Goal: Communication & Community: Answer question/provide support

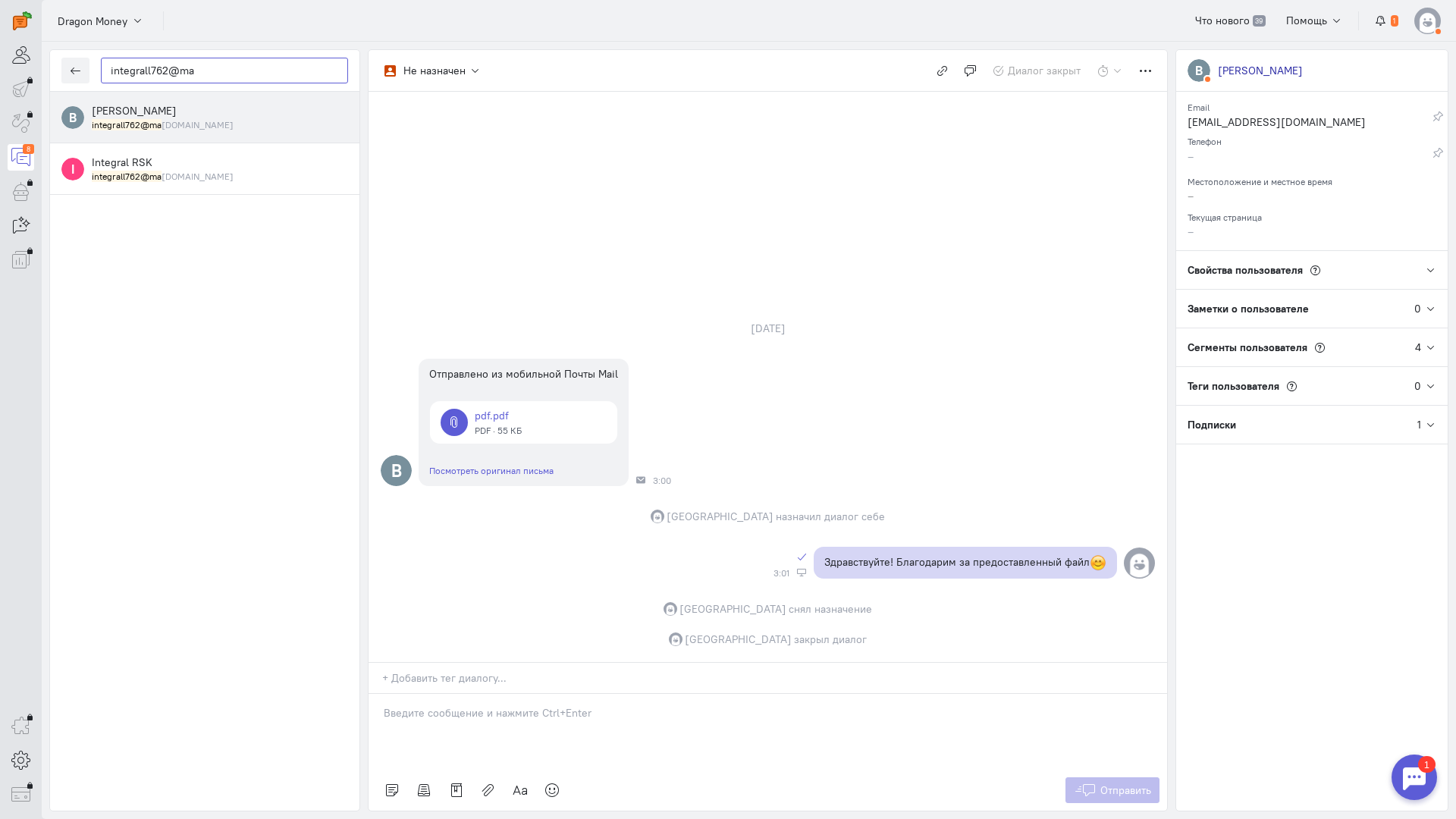
drag, startPoint x: 227, startPoint y: 74, endPoint x: 42, endPoint y: 87, distance: 185.5
click at [42, 87] on div "integrall762@ma В [PERSON_NAME] integrall762@ma [DOMAIN_NAME] I Integral RSK in…" at bounding box center [749, 430] width 1415 height 777
paste input "balakirevandrej"
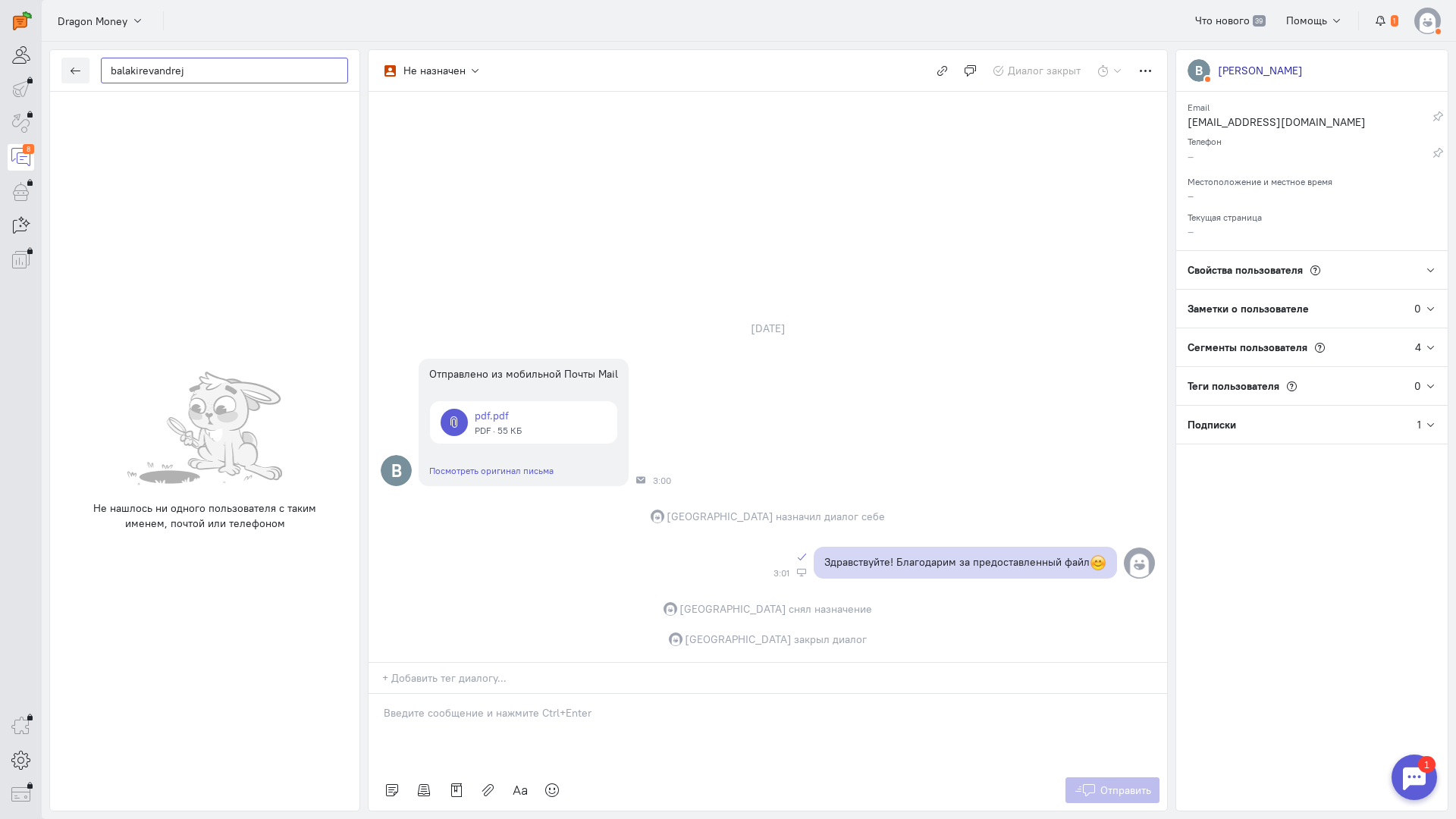
drag, startPoint x: 216, startPoint y: 70, endPoint x: 0, endPoint y: 74, distance: 216.0
click at [0, 74] on div "operator conversation-V1122-10000-3month 8" at bounding box center [728, 410] width 1456 height 819
paste input "talinaleksand"
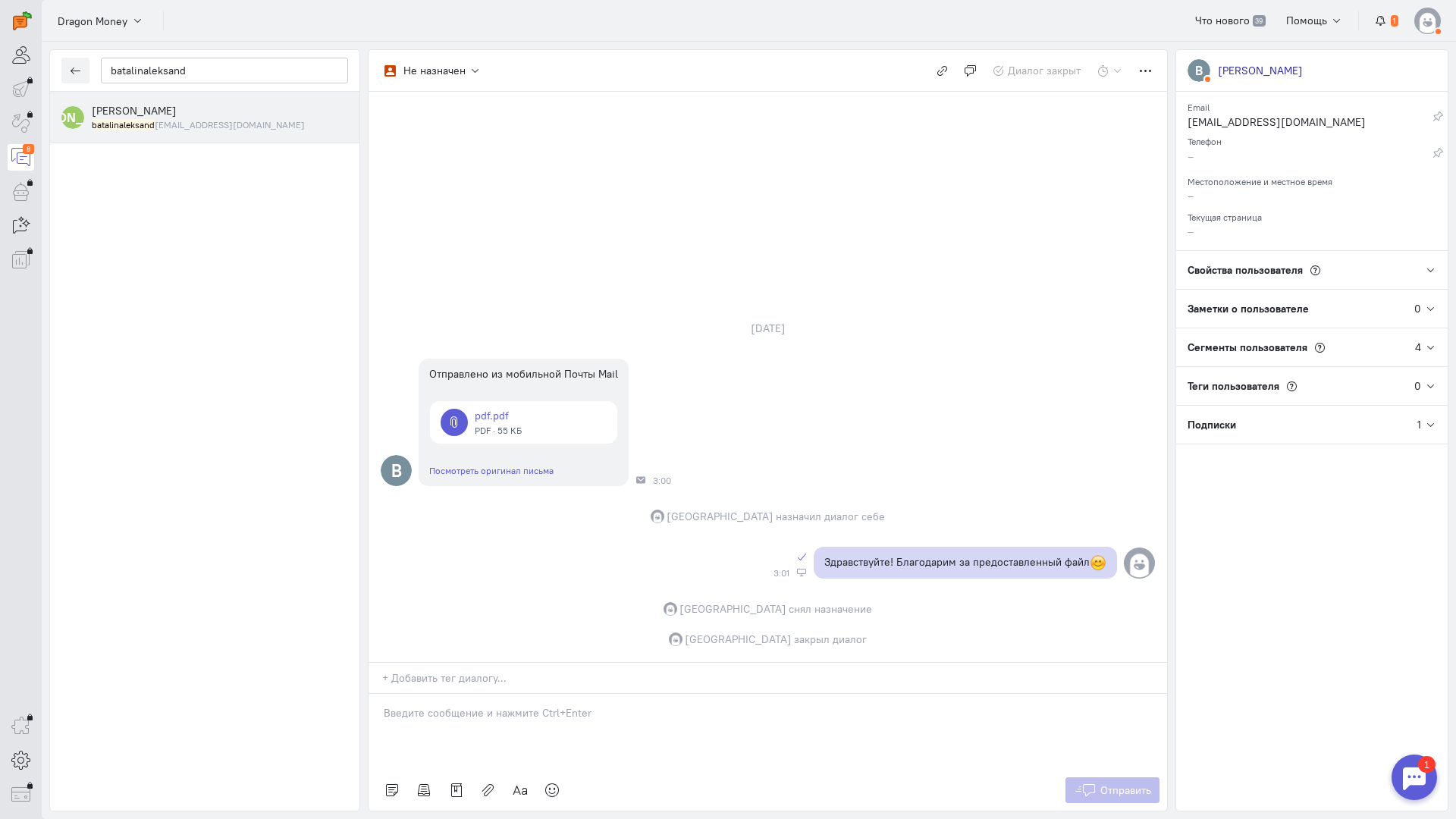
click at [189, 114] on div "[PERSON_NAME] batalinaleksand [EMAIL_ADDRESS][DOMAIN_NAME]" at bounding box center [219, 117] width 256 height 28
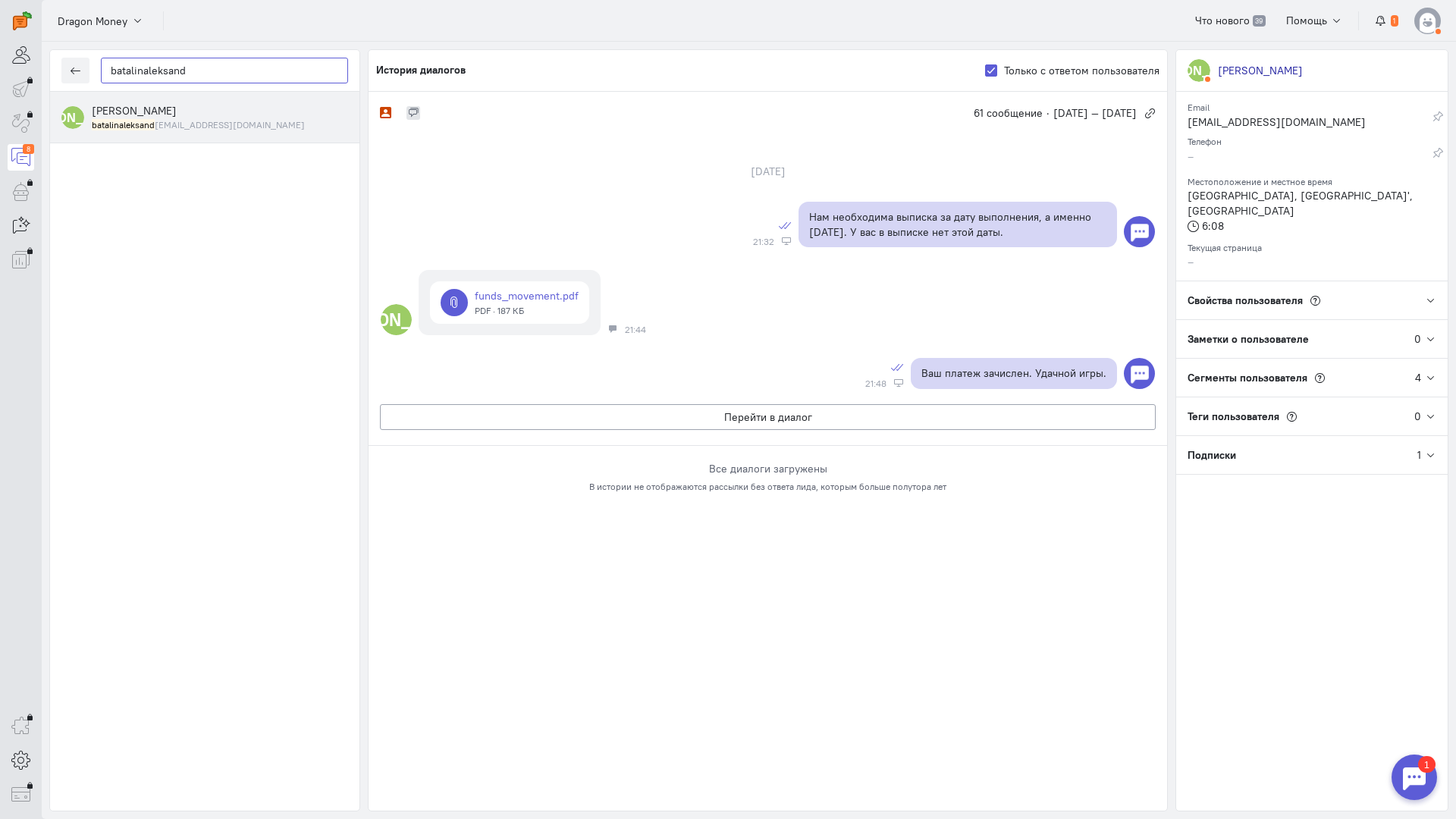
drag, startPoint x: 73, startPoint y: 67, endPoint x: 0, endPoint y: 67, distance: 73.0
click at [0, 67] on div "operator conversation-V1122-10000-3month 8" at bounding box center [728, 410] width 1456 height 819
paste input "lakirevandrej"
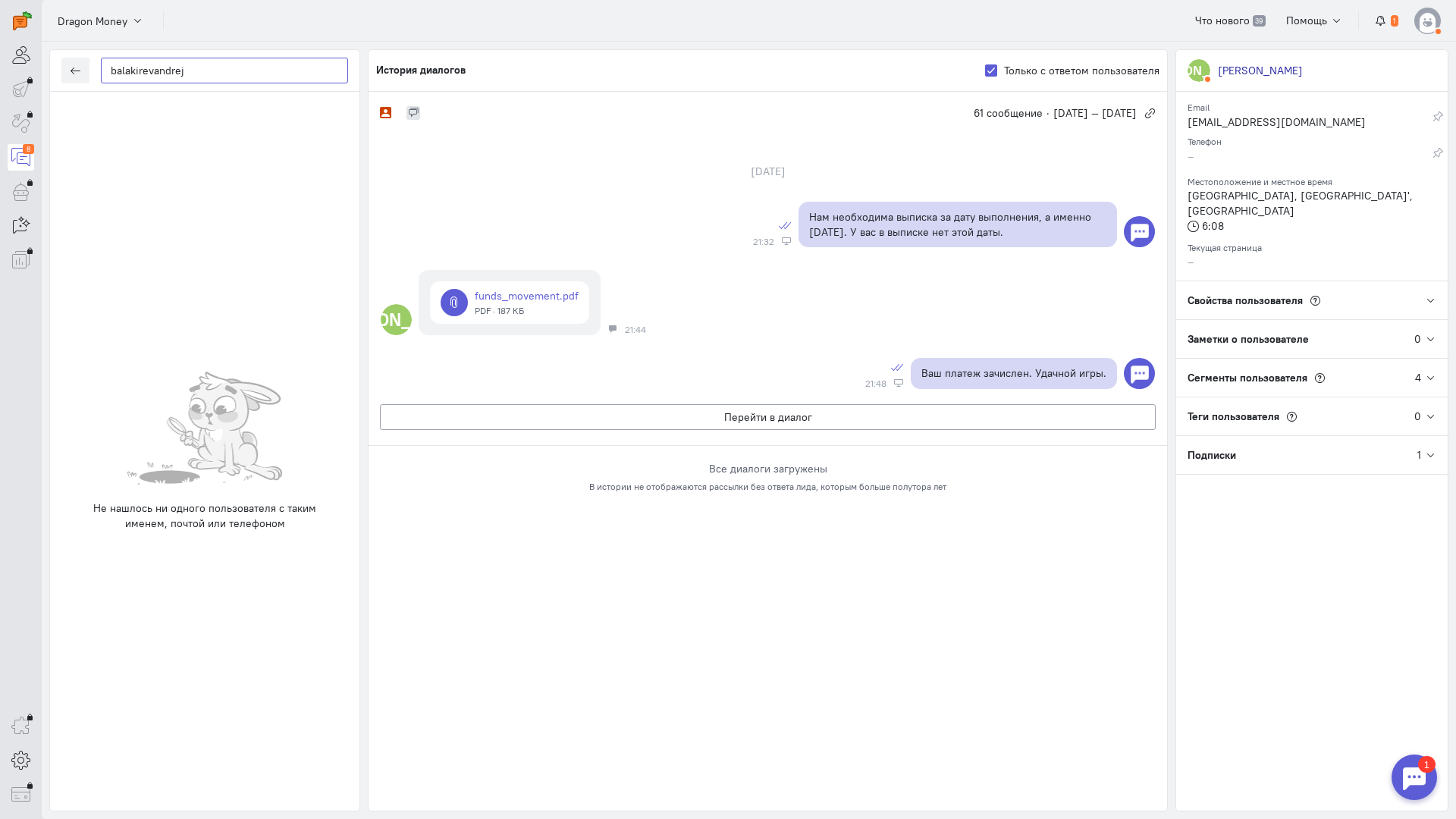
drag, startPoint x: 207, startPoint y: 66, endPoint x: 28, endPoint y: 51, distance: 179.6
click at [0, 53] on div "operator conversation-V1122-10000-3month 8" at bounding box center [728, 410] width 1456 height 819
paste input "talinaleksand"
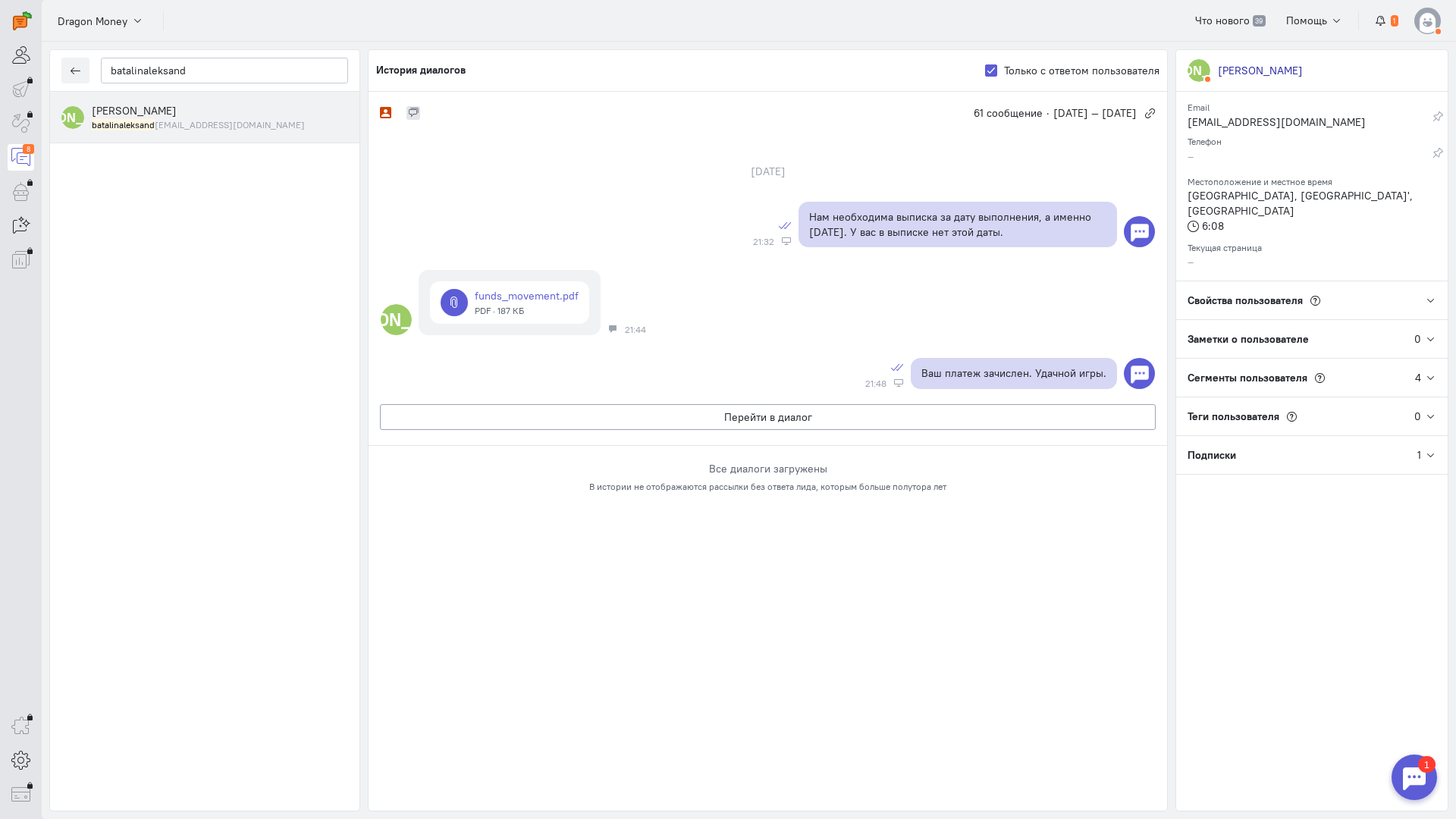
click at [196, 127] on small "batalinaleksand [EMAIL_ADDRESS][DOMAIN_NAME]" at bounding box center [198, 124] width 214 height 13
drag, startPoint x: 201, startPoint y: 73, endPoint x: 9, endPoint y: 51, distance: 193.3
click at [0, 55] on div "operator conversation-V1122-10000-3month 8" at bounding box center [728, 410] width 1456 height 819
paste input "lakirevandrej"
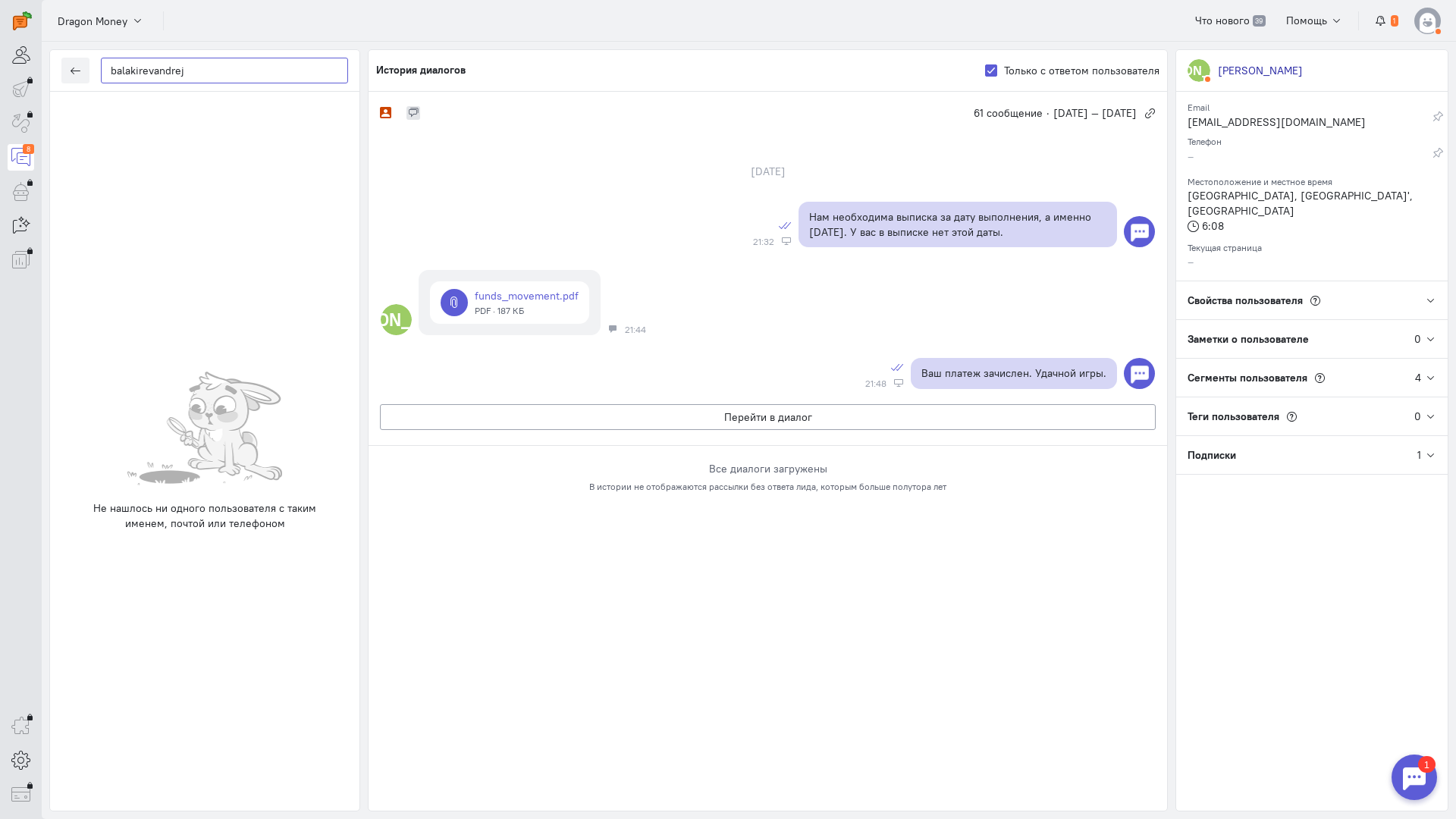
drag, startPoint x: 203, startPoint y: 67, endPoint x: 155, endPoint y: 77, distance: 49.0
click at [155, 77] on input "balakirevandrej" at bounding box center [224, 70] width 248 height 25
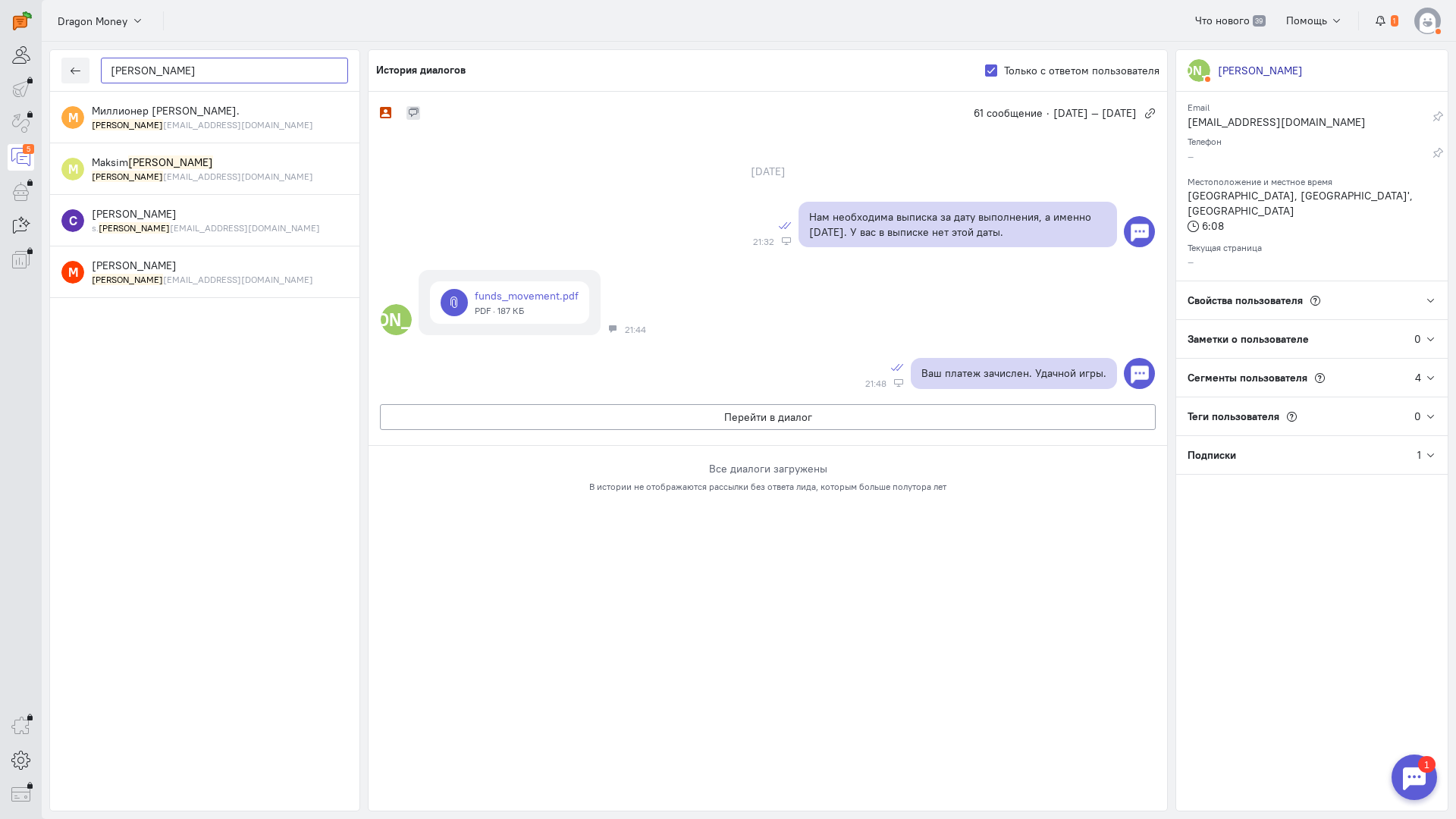
drag, startPoint x: 185, startPoint y: 77, endPoint x: 36, endPoint y: 66, distance: 149.4
click at [36, 66] on div "operator conversation-V1122-10000-3month 5" at bounding box center [728, 410] width 1456 height 819
paste input "talinaleksand"
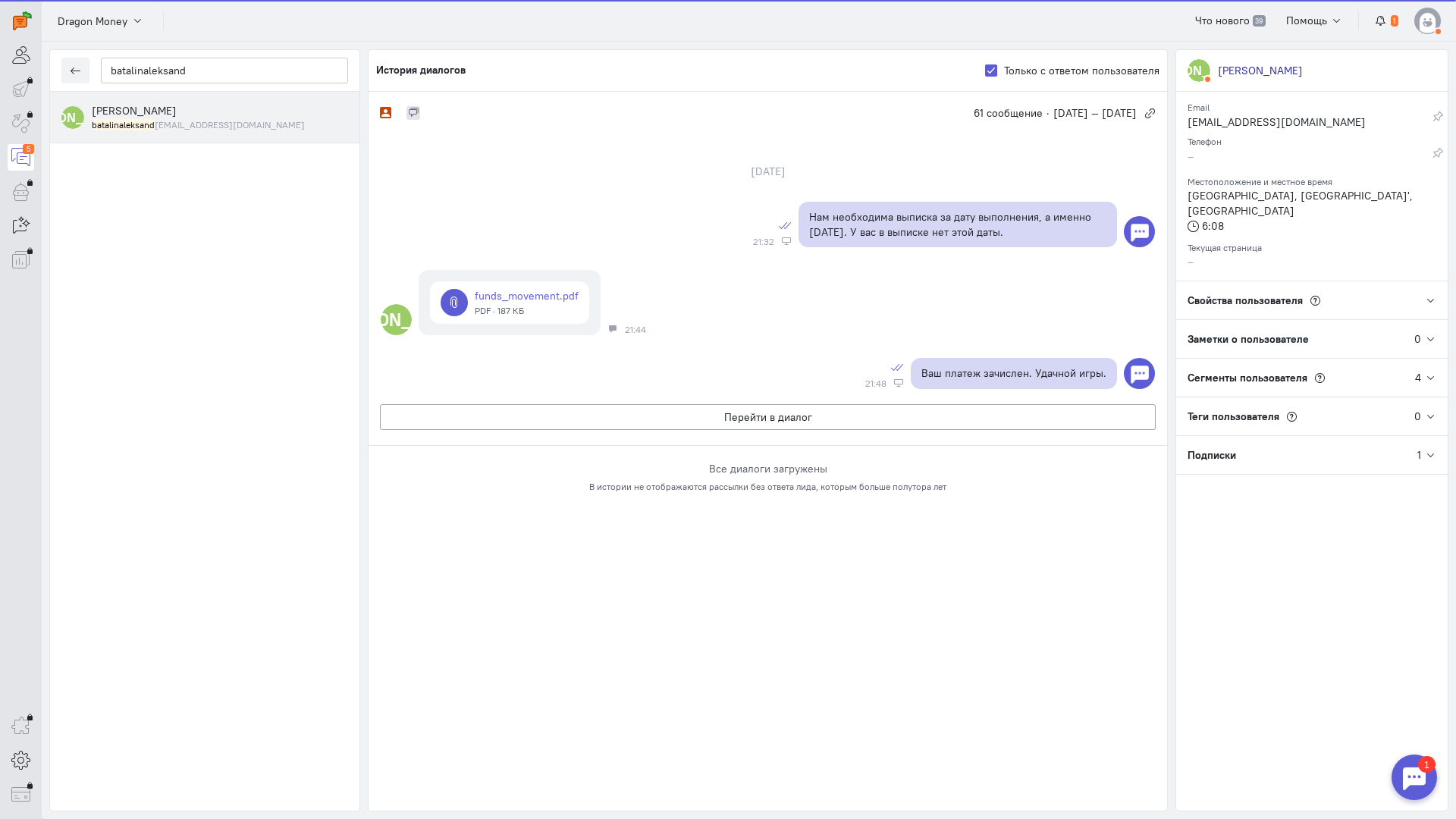
click at [152, 113] on span "[PERSON_NAME]" at bounding box center [134, 111] width 85 height 14
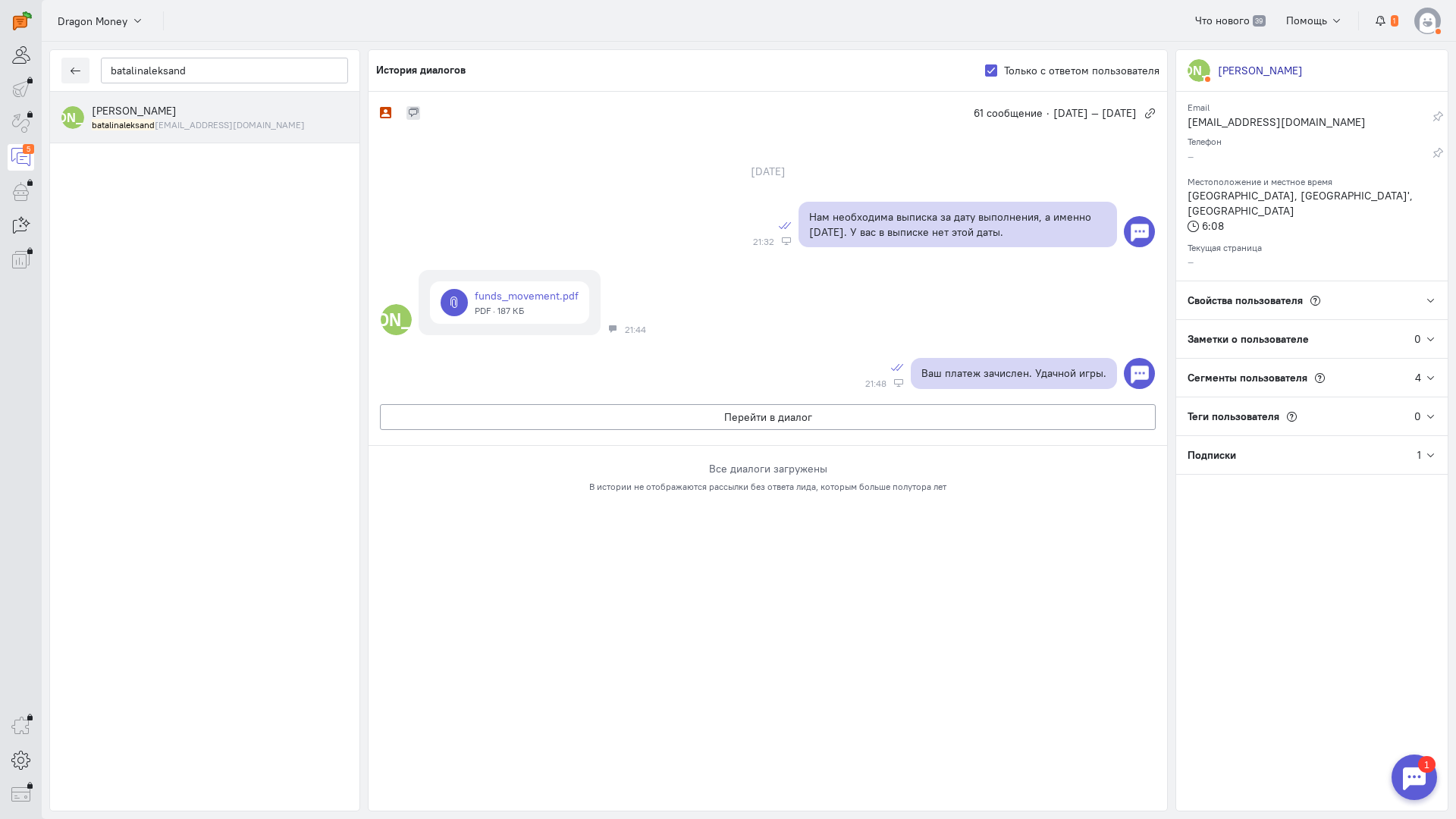
click at [171, 117] on div "[PERSON_NAME] batalinaleksand [EMAIL_ADDRESS][DOMAIN_NAME]" at bounding box center [219, 117] width 256 height 28
drag, startPoint x: 148, startPoint y: 125, endPoint x: 198, endPoint y: 98, distance: 56.8
click at [183, 107] on div "[PERSON_NAME] batalinaleksand [EMAIL_ADDRESS][DOMAIN_NAME]" at bounding box center [219, 117] width 256 height 28
click at [215, 76] on input "batalinaleksand" at bounding box center [224, 70] width 248 height 25
click at [191, 121] on small "batalinaleksand [EMAIL_ADDRESS][DOMAIN_NAME]" at bounding box center [198, 124] width 214 height 13
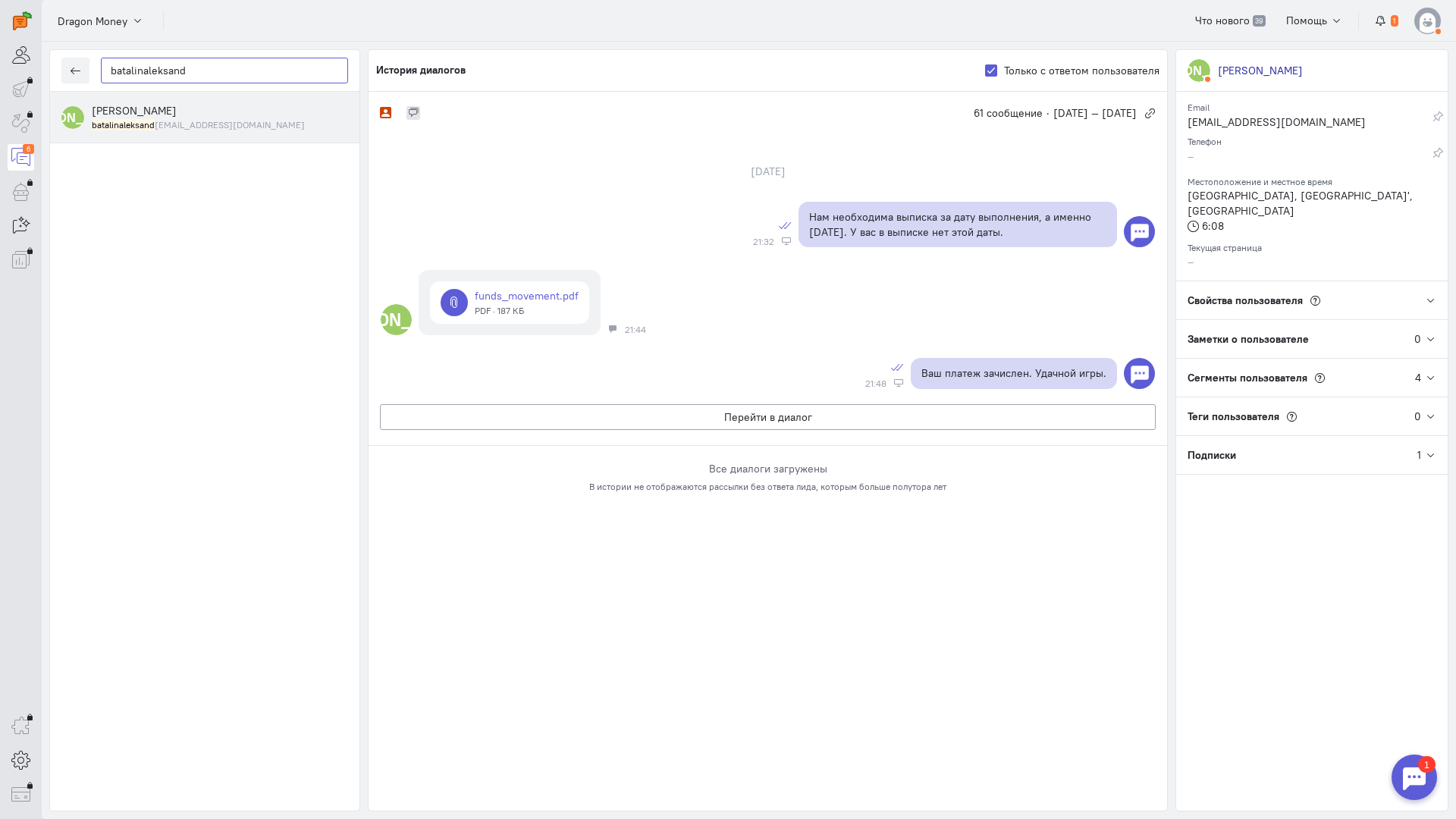
drag, startPoint x: 219, startPoint y: 71, endPoint x: 138, endPoint y: 74, distance: 81.1
click at [138, 74] on input "batalinaleksand" at bounding box center [224, 70] width 248 height 25
type input "batalin"
click at [203, 115] on div "[PERSON_NAME] batalin [EMAIL_ADDRESS][DOMAIN_NAME]" at bounding box center [219, 117] width 256 height 28
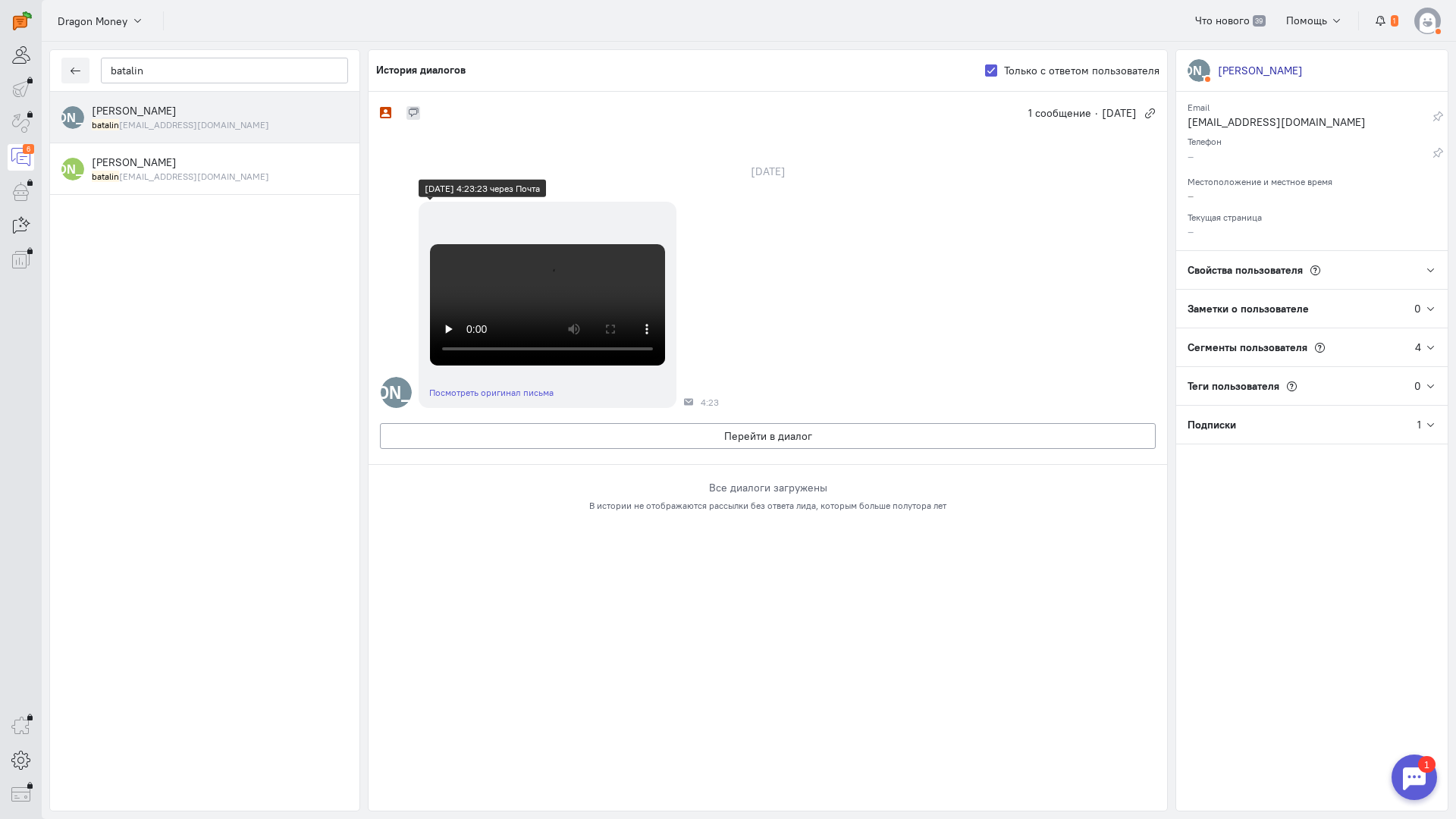
scroll to position [303, 0]
click at [522, 366] on video at bounding box center [547, 304] width 235 height 121
click at [653, 448] on button "Перейти в диалог" at bounding box center [768, 436] width 776 height 25
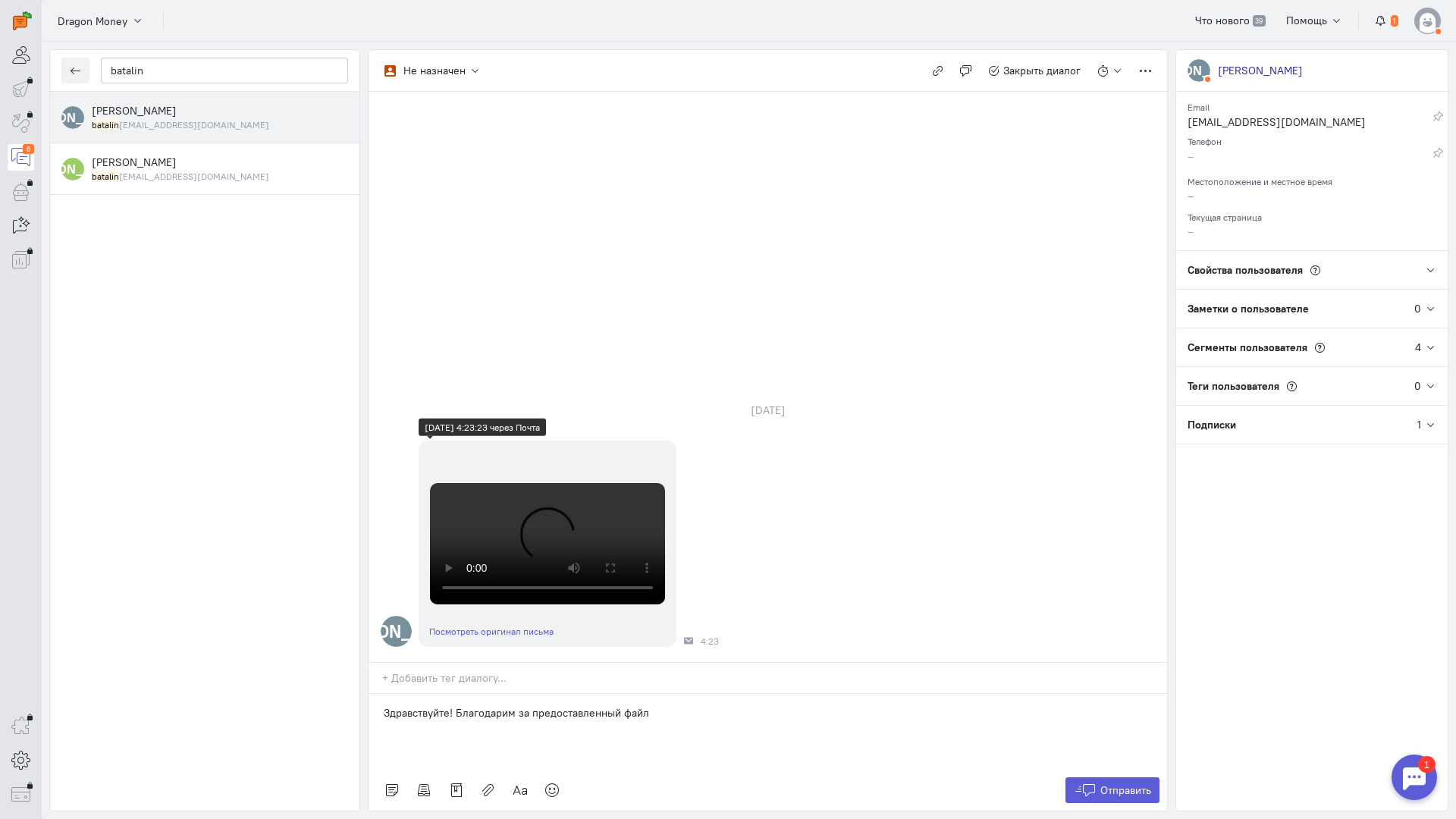
scroll to position [319, 0]
click at [547, 783] on icon at bounding box center [552, 791] width 16 height 16
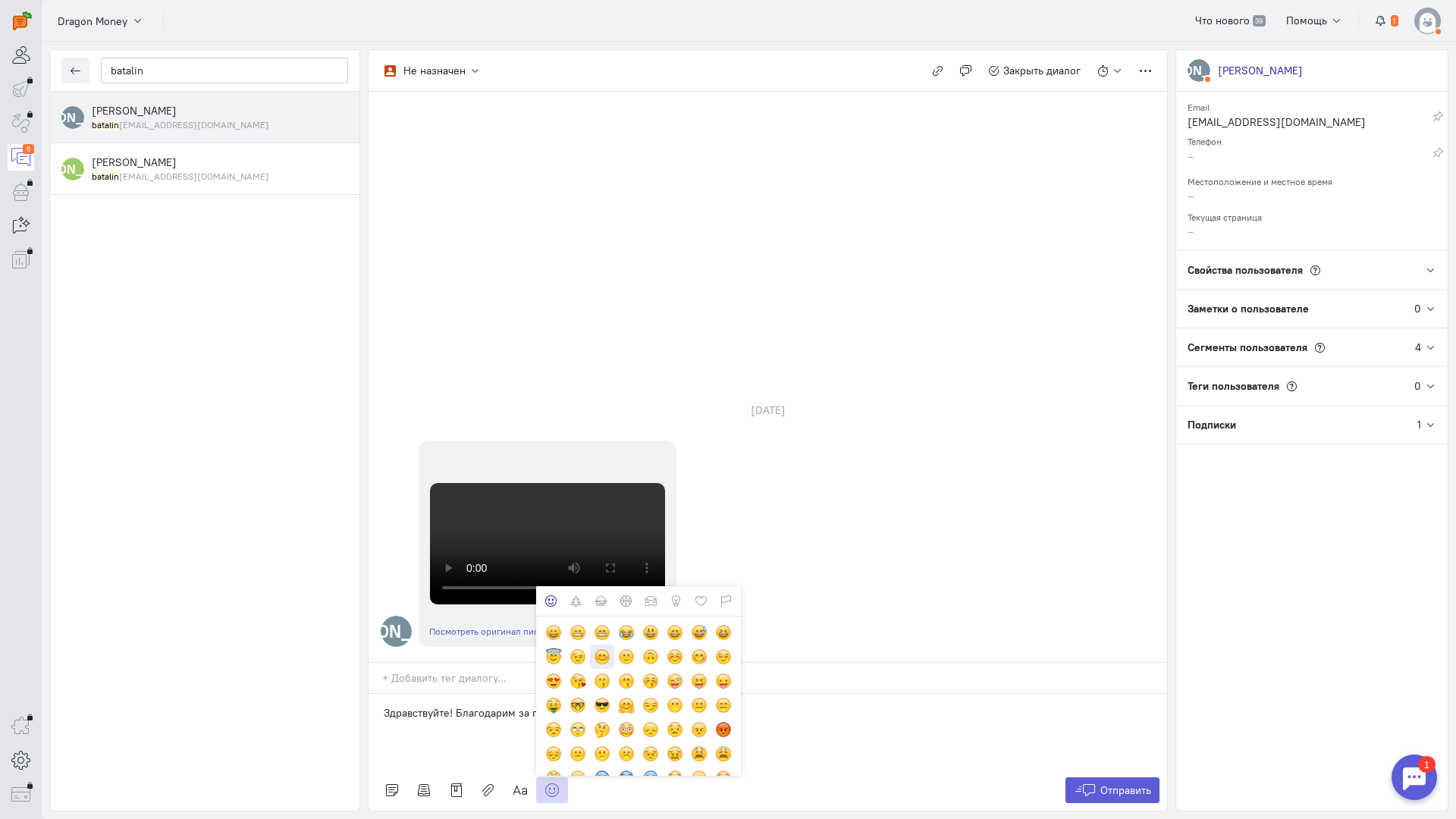
click at [603, 648] on div at bounding box center [602, 656] width 17 height 17
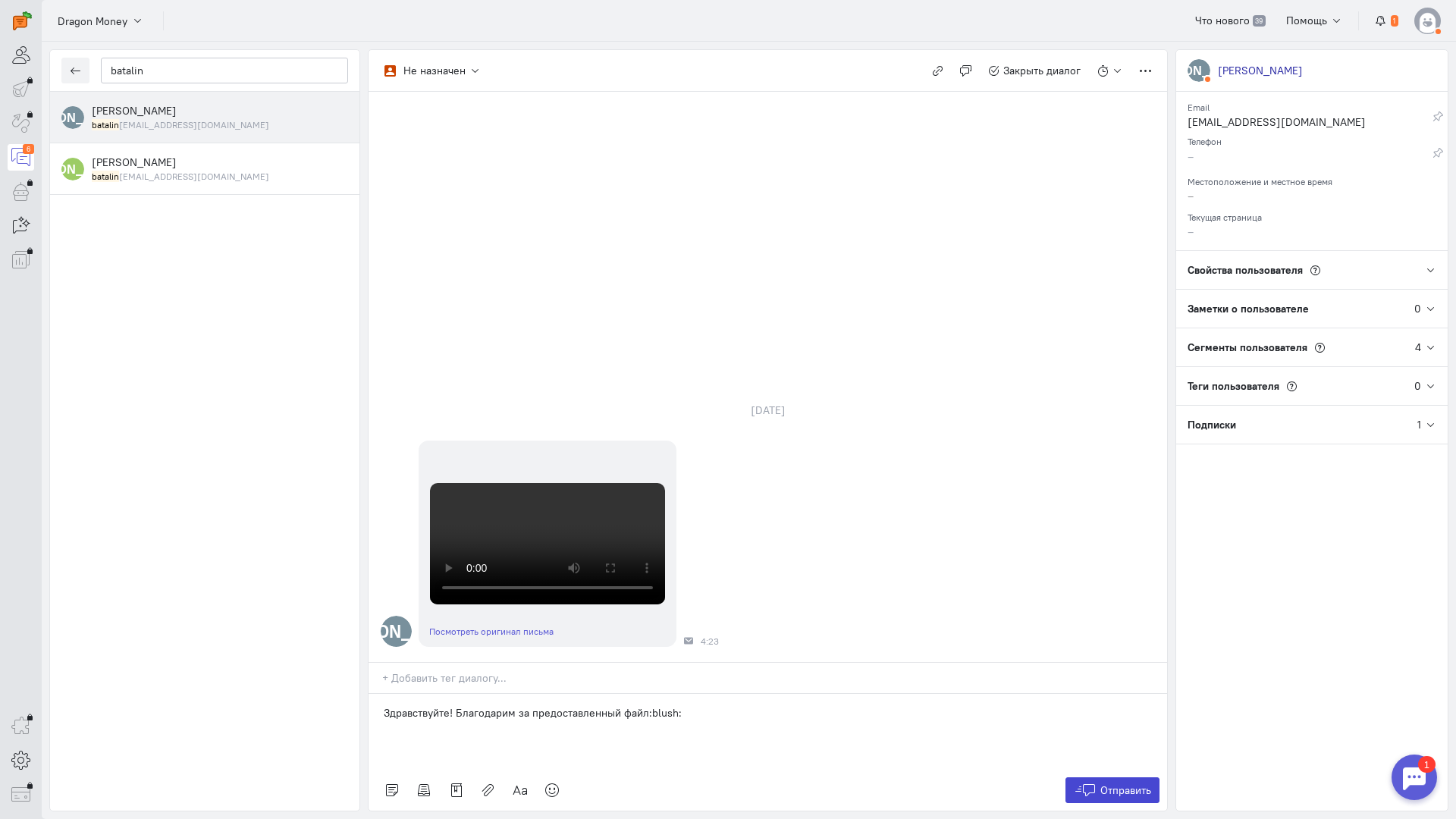
click at [1123, 784] on span "Отправить" at bounding box center [1126, 791] width 51 height 14
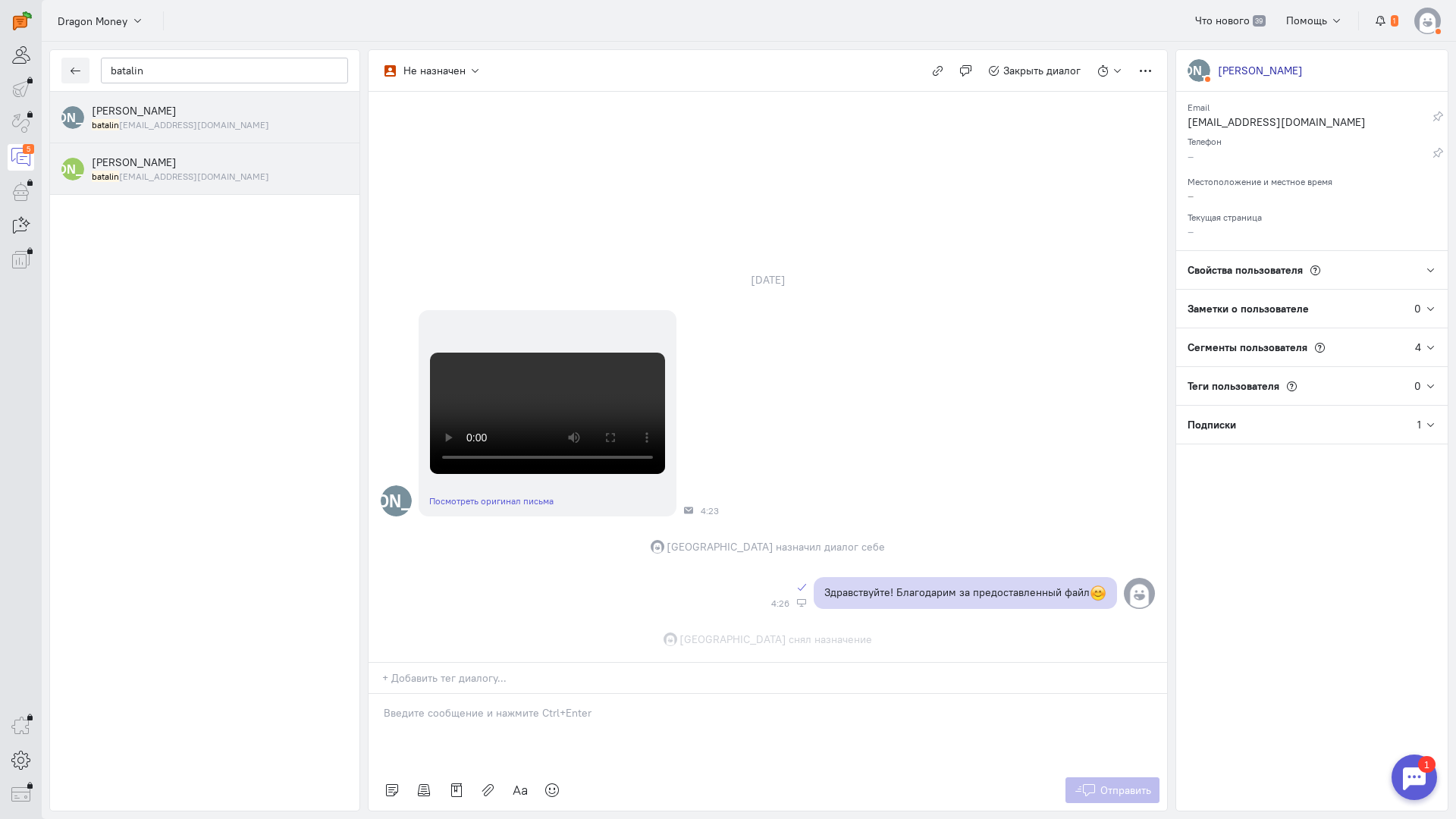
scroll to position [481, 0]
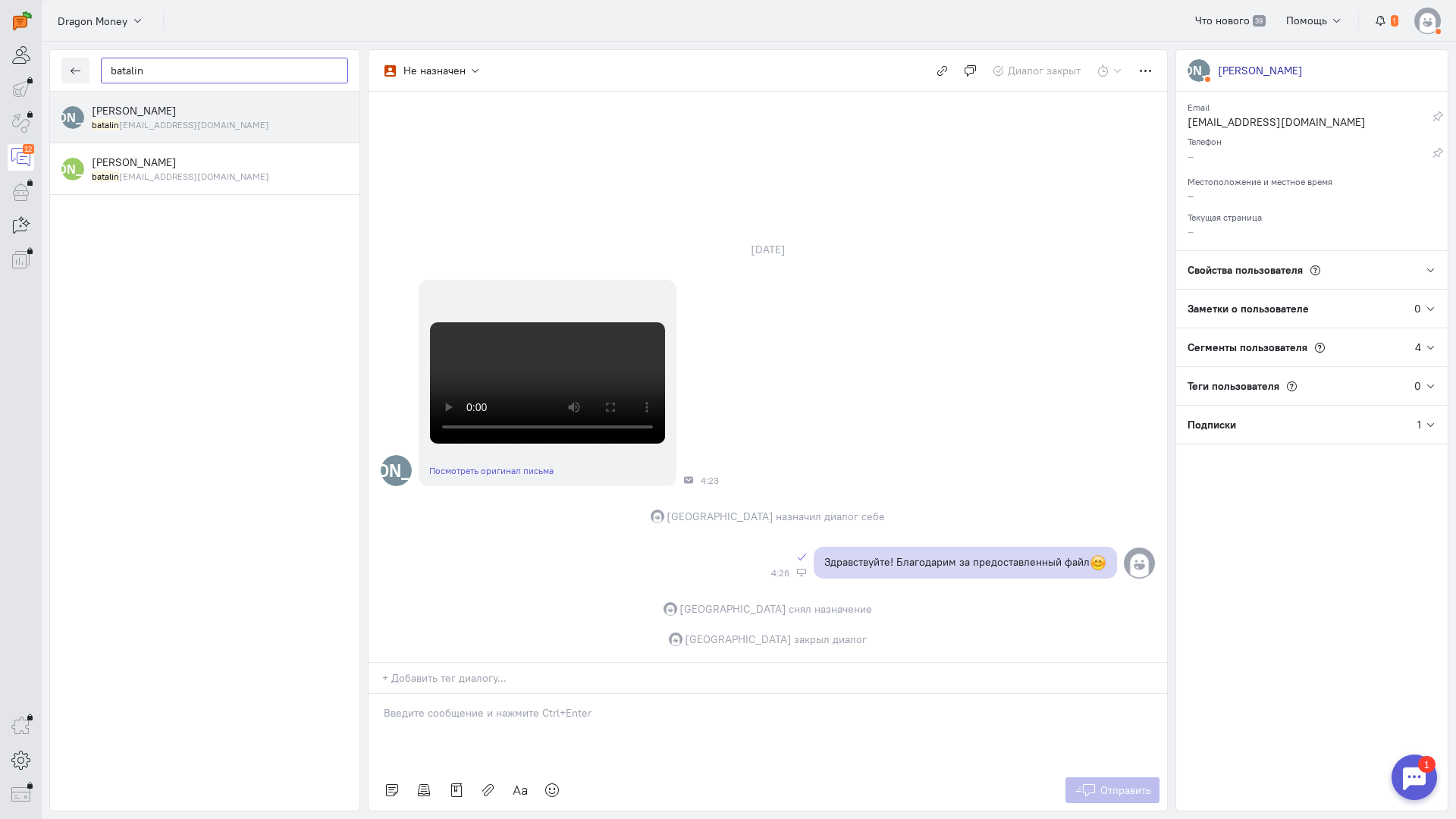
drag, startPoint x: 169, startPoint y: 65, endPoint x: 40, endPoint y: 66, distance: 129.0
click at [0, 63] on div "operator conversation-V1122-10000-3month 12" at bounding box center [728, 410] width 1456 height 819
paste input "denlebedev95@bk"
type input "denlebedev95@bk"
click at [159, 118] on div "[PERSON_NAME] denlebedev95@bk .ru" at bounding box center [219, 117] width 256 height 28
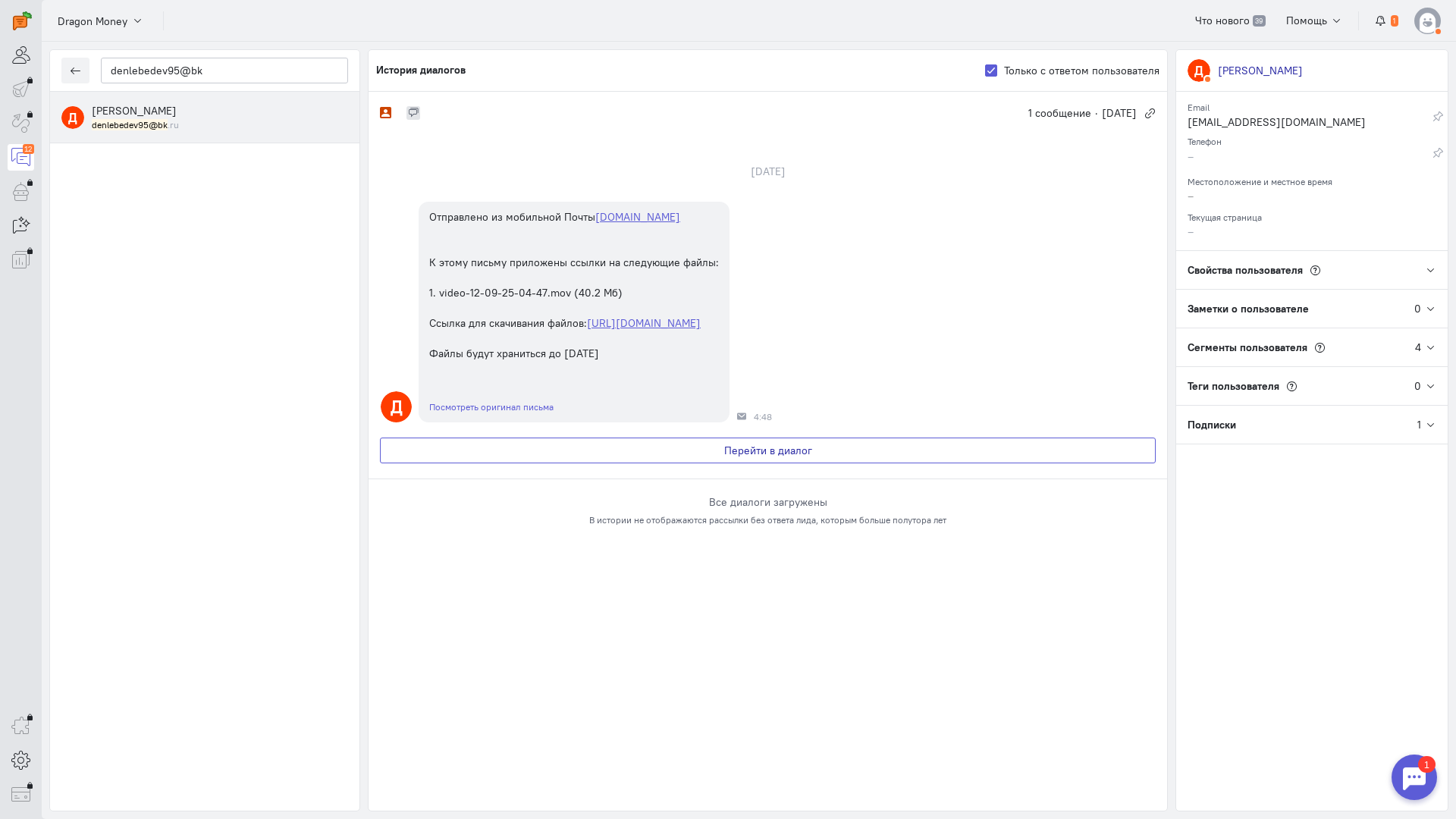
click at [649, 463] on button "Перейти в диалог" at bounding box center [768, 450] width 776 height 25
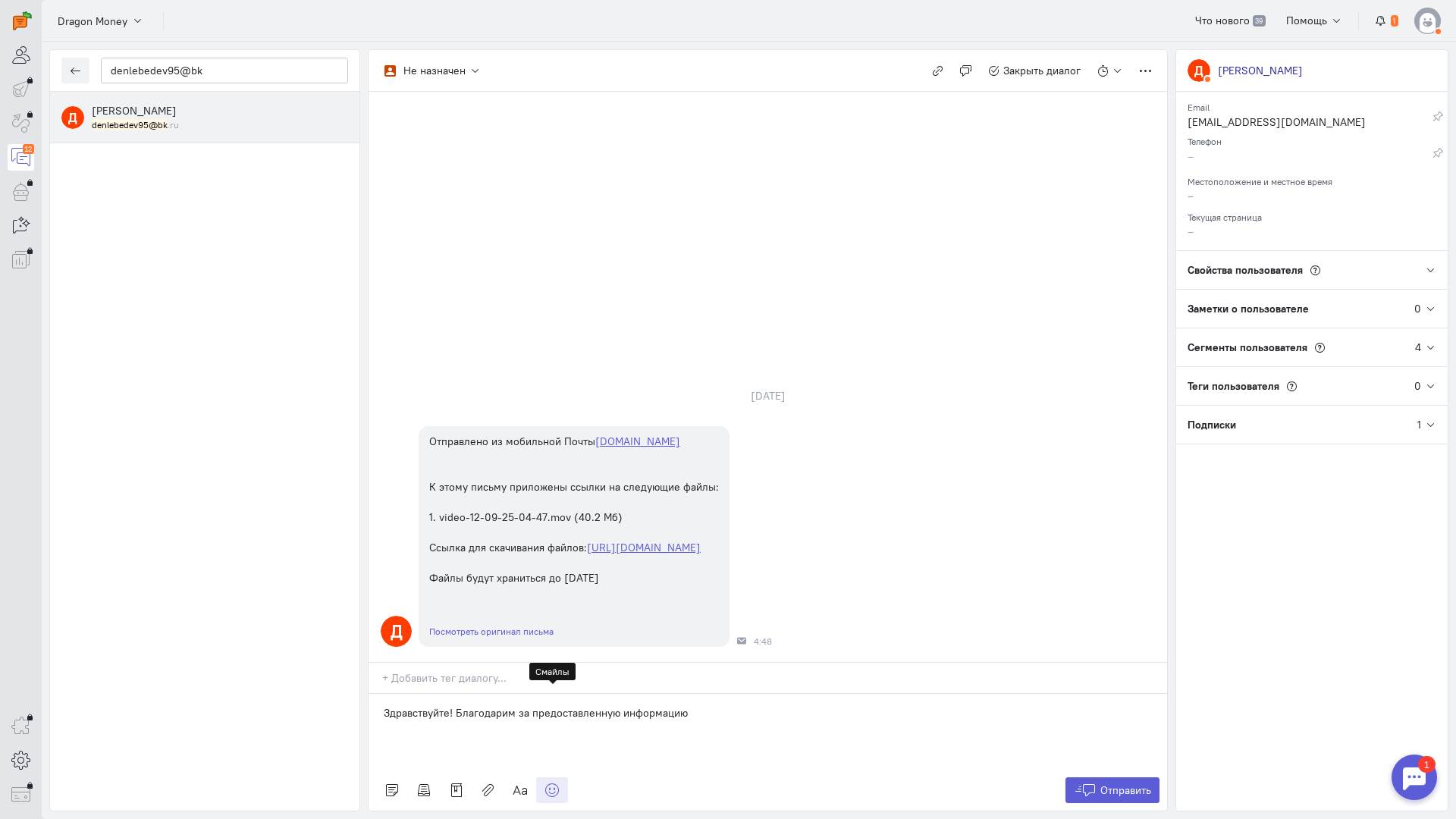
click at [560, 777] on link at bounding box center [552, 790] width 32 height 25
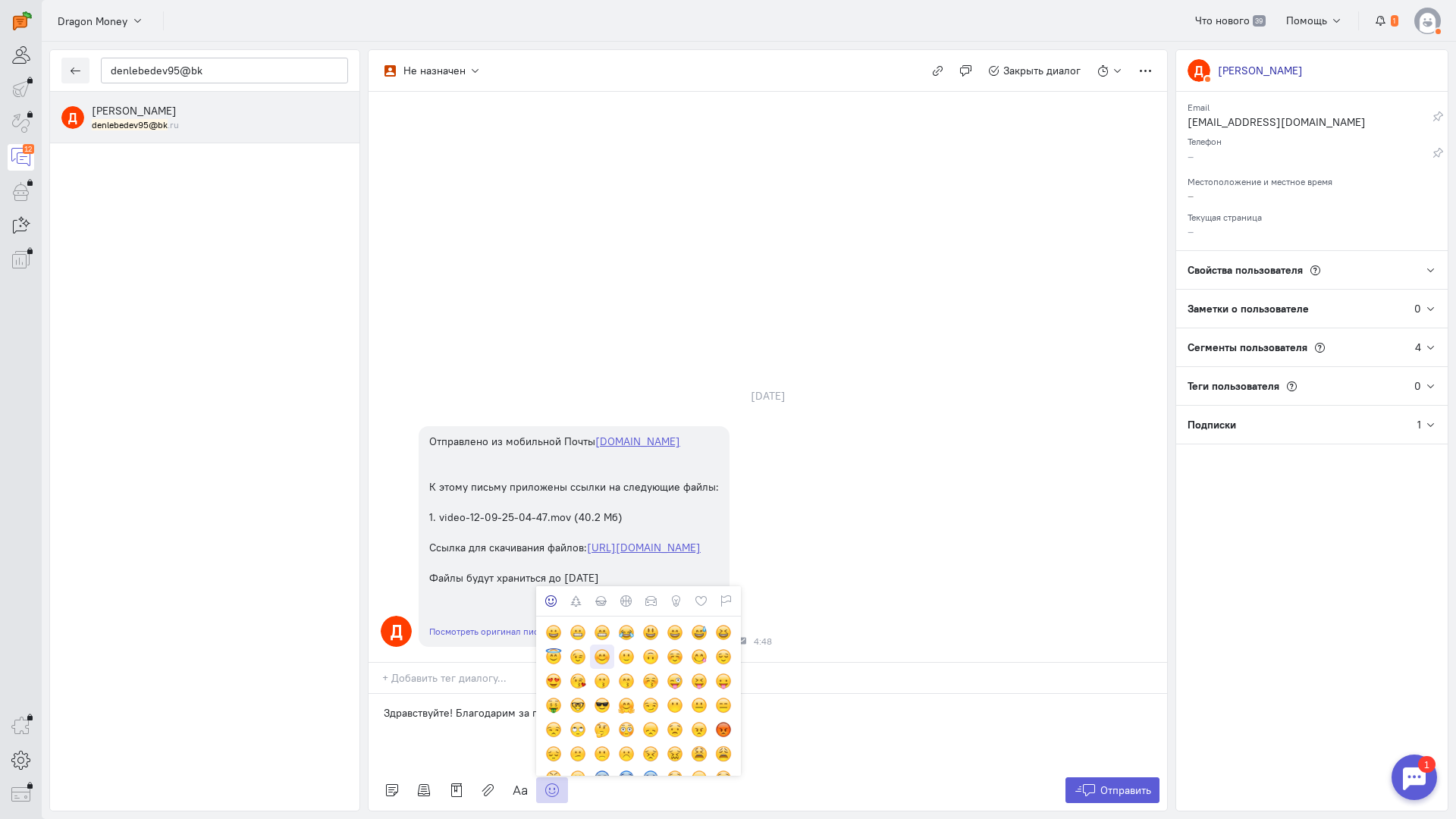
click at [608, 648] on div at bounding box center [602, 656] width 17 height 17
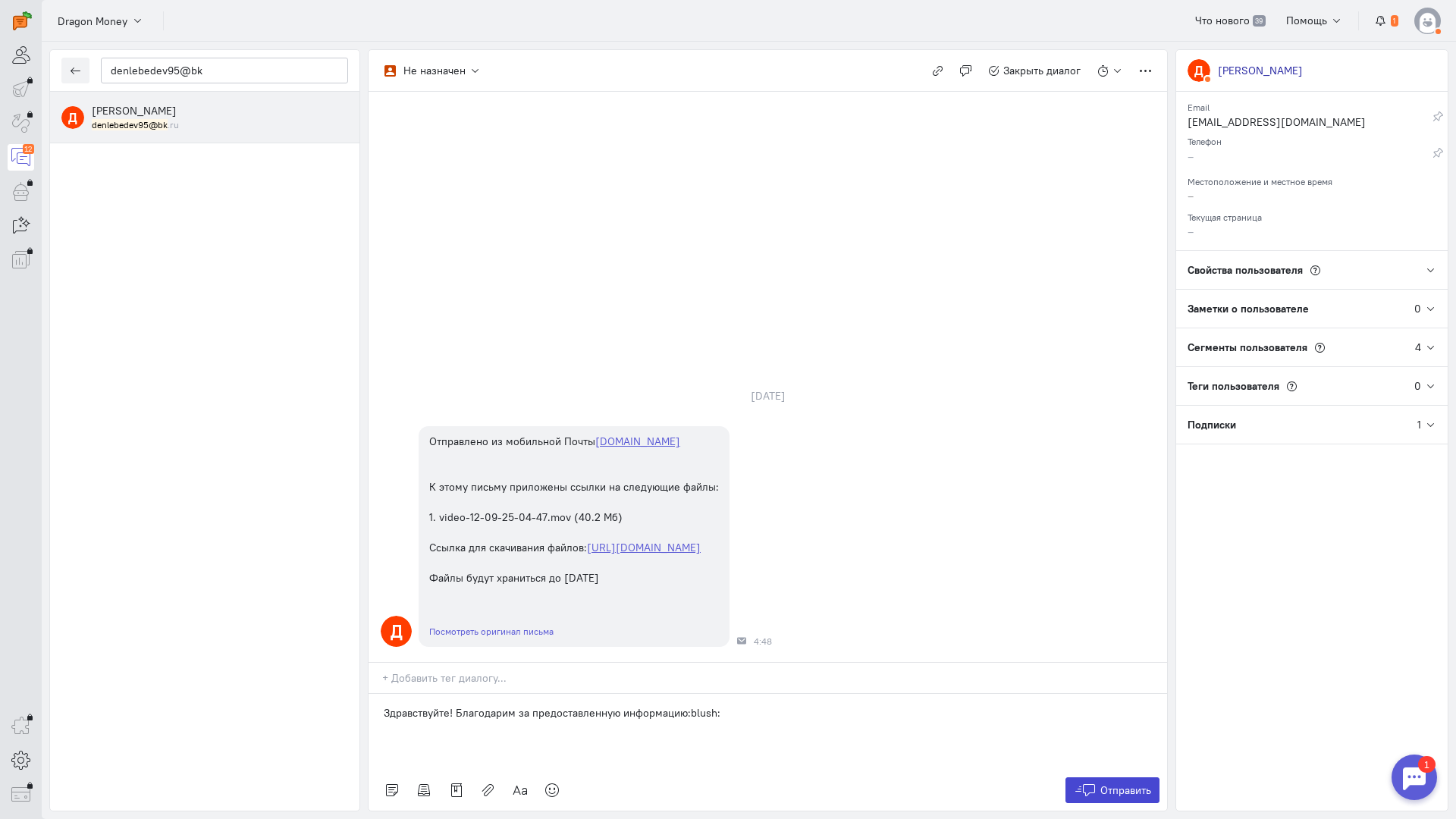
click at [1123, 784] on span "Отправить" at bounding box center [1126, 791] width 51 height 14
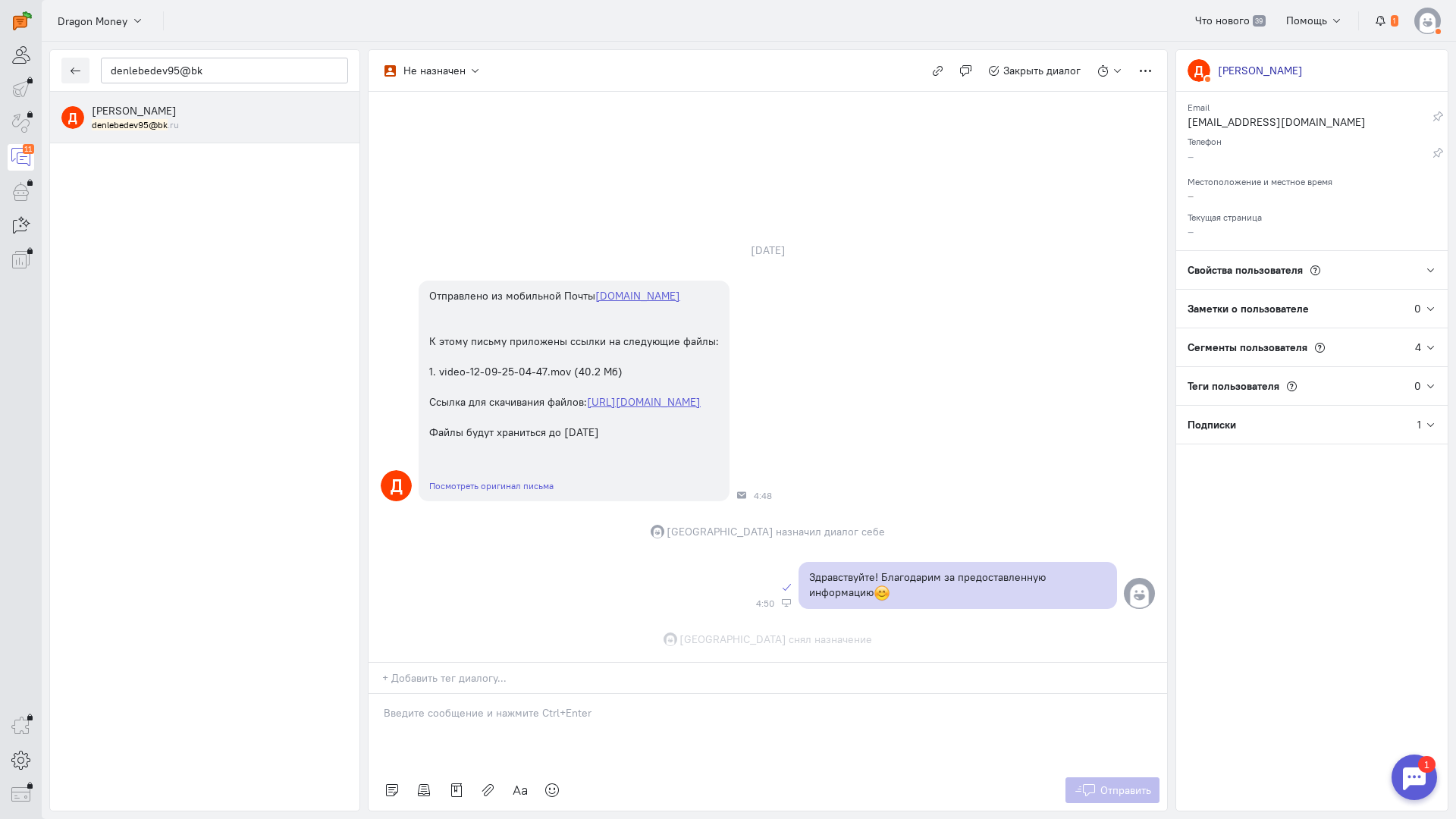
scroll to position [4, 0]
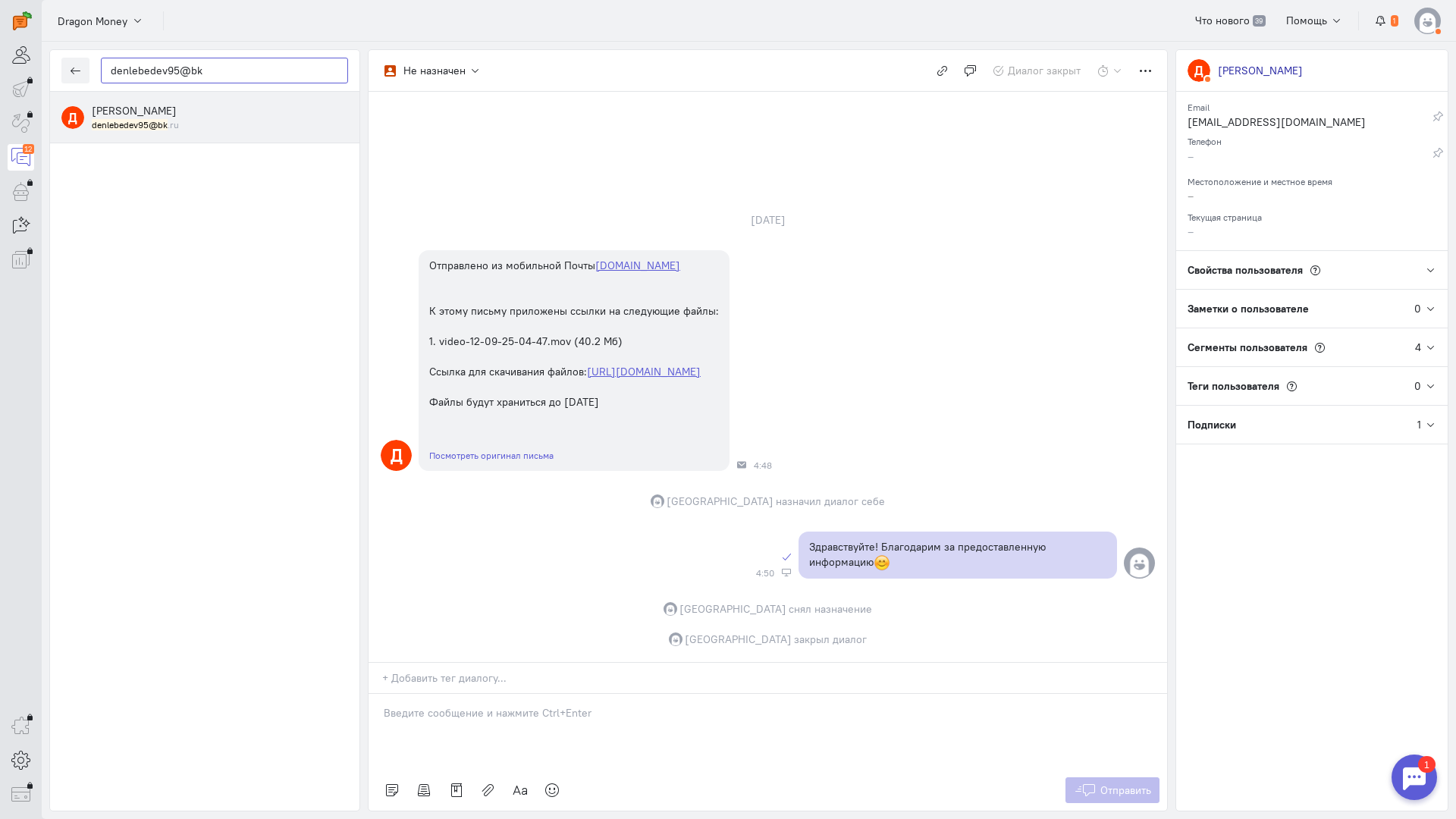
drag, startPoint x: 118, startPoint y: 69, endPoint x: 10, endPoint y: 68, distance: 108.0
click at [10, 68] on div "operator conversation-V1122-10000-3month 12" at bounding box center [728, 410] width 1456 height 819
click at [70, 70] on icon "button" at bounding box center [76, 71] width 12 height 12
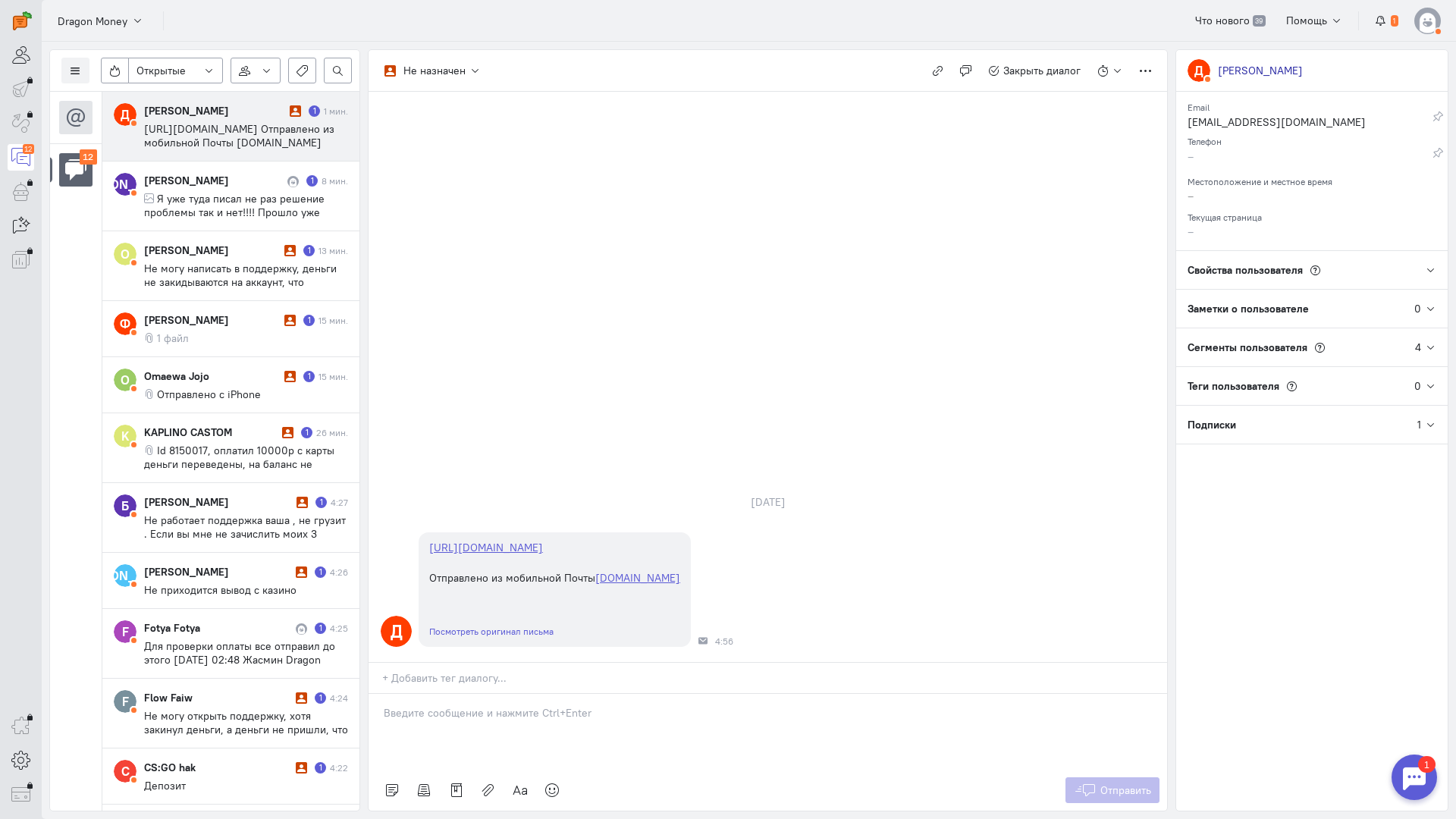
click at [197, 115] on div "[PERSON_NAME]" at bounding box center [215, 111] width 141 height 16
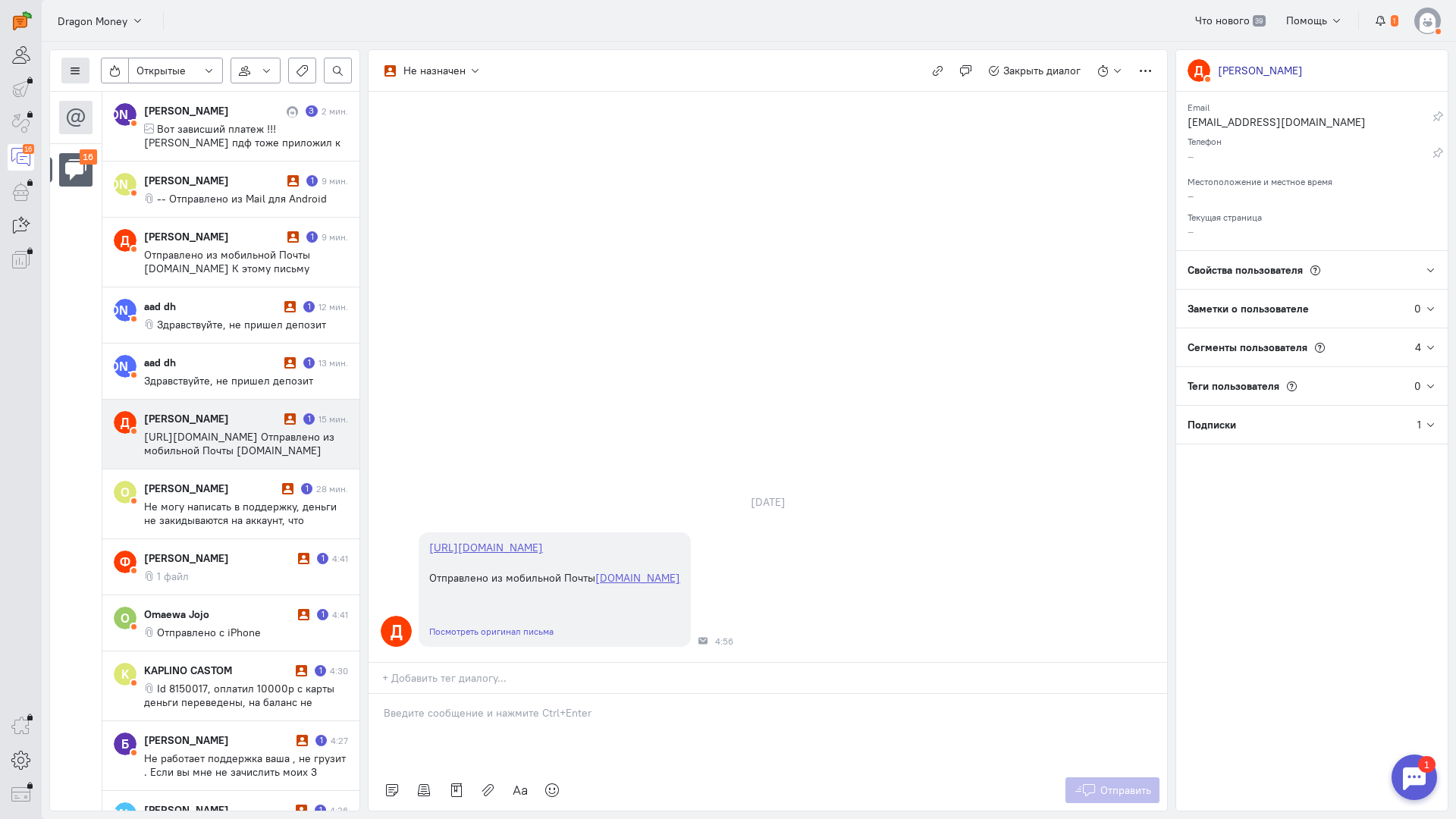
click at [83, 67] on button at bounding box center [75, 70] width 28 height 25
click at [127, 94] on span "Список пользователей" at bounding box center [147, 100] width 113 height 14
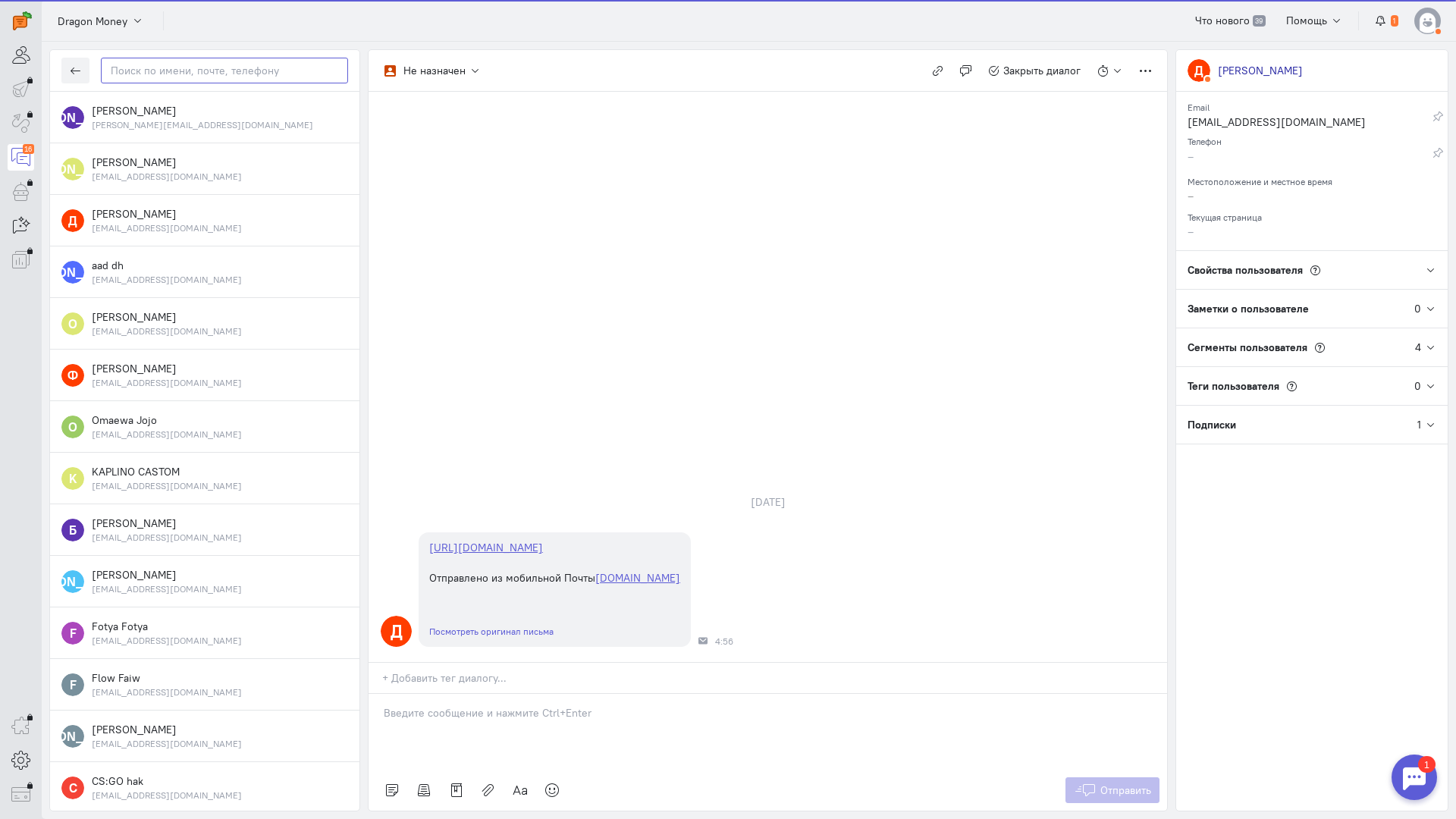
click at [172, 66] on input "text" at bounding box center [224, 70] width 248 height 25
paste input "denlebedev95@bk"
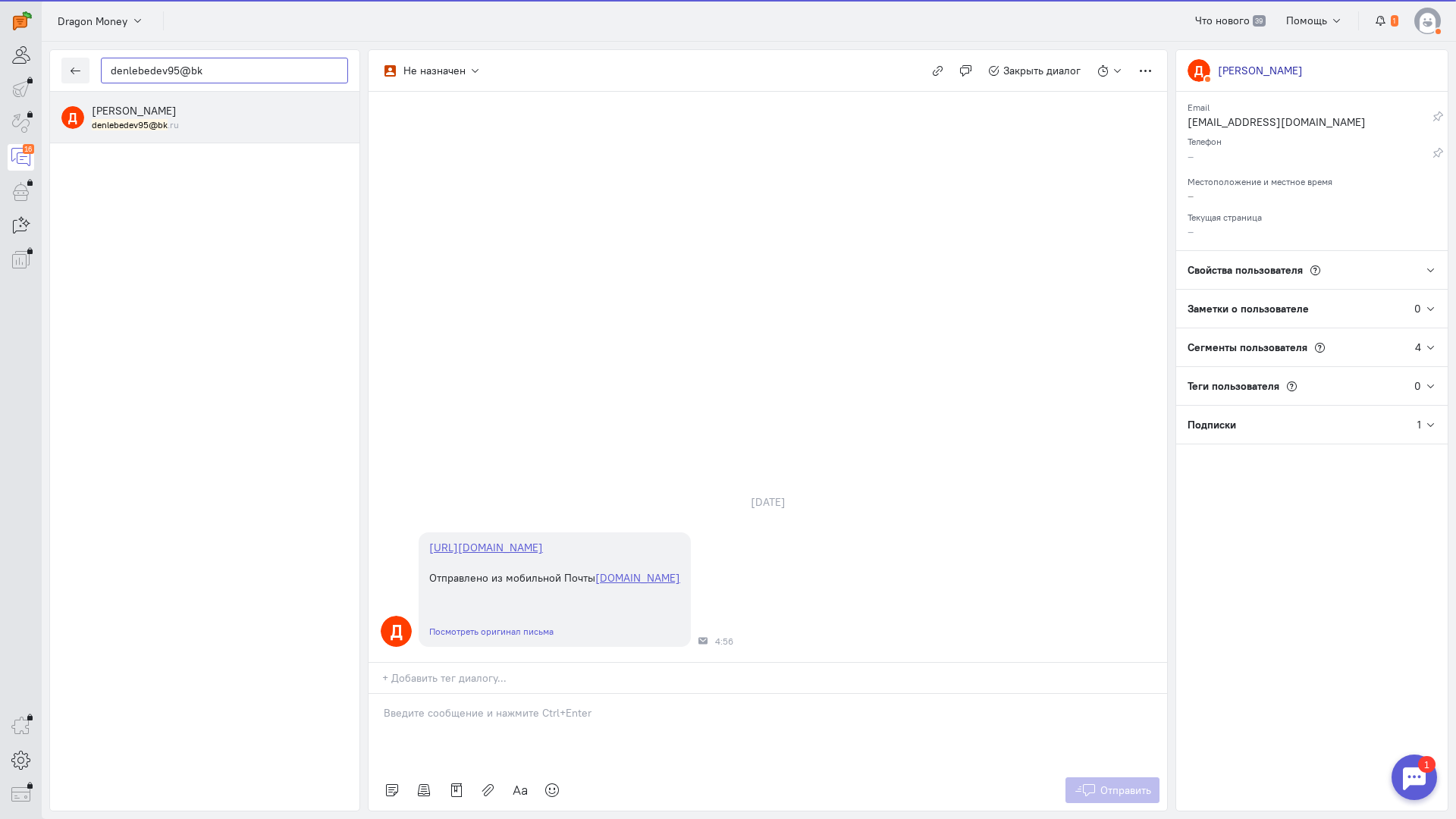
type input "denlebedev95@bk"
click at [172, 121] on small "denlebedev95@bk .ru" at bounding box center [135, 124] width 87 height 13
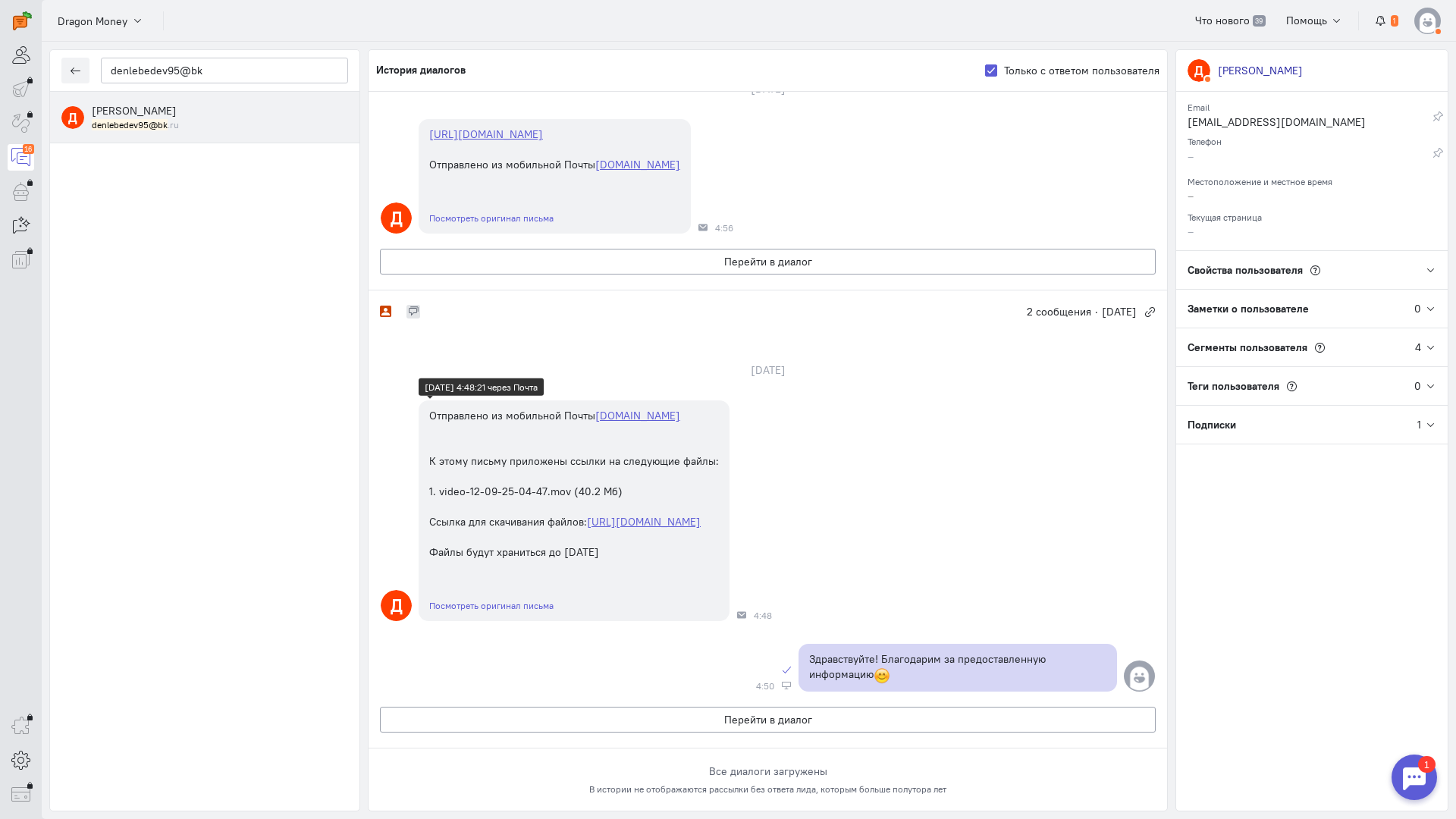
scroll to position [594, 0]
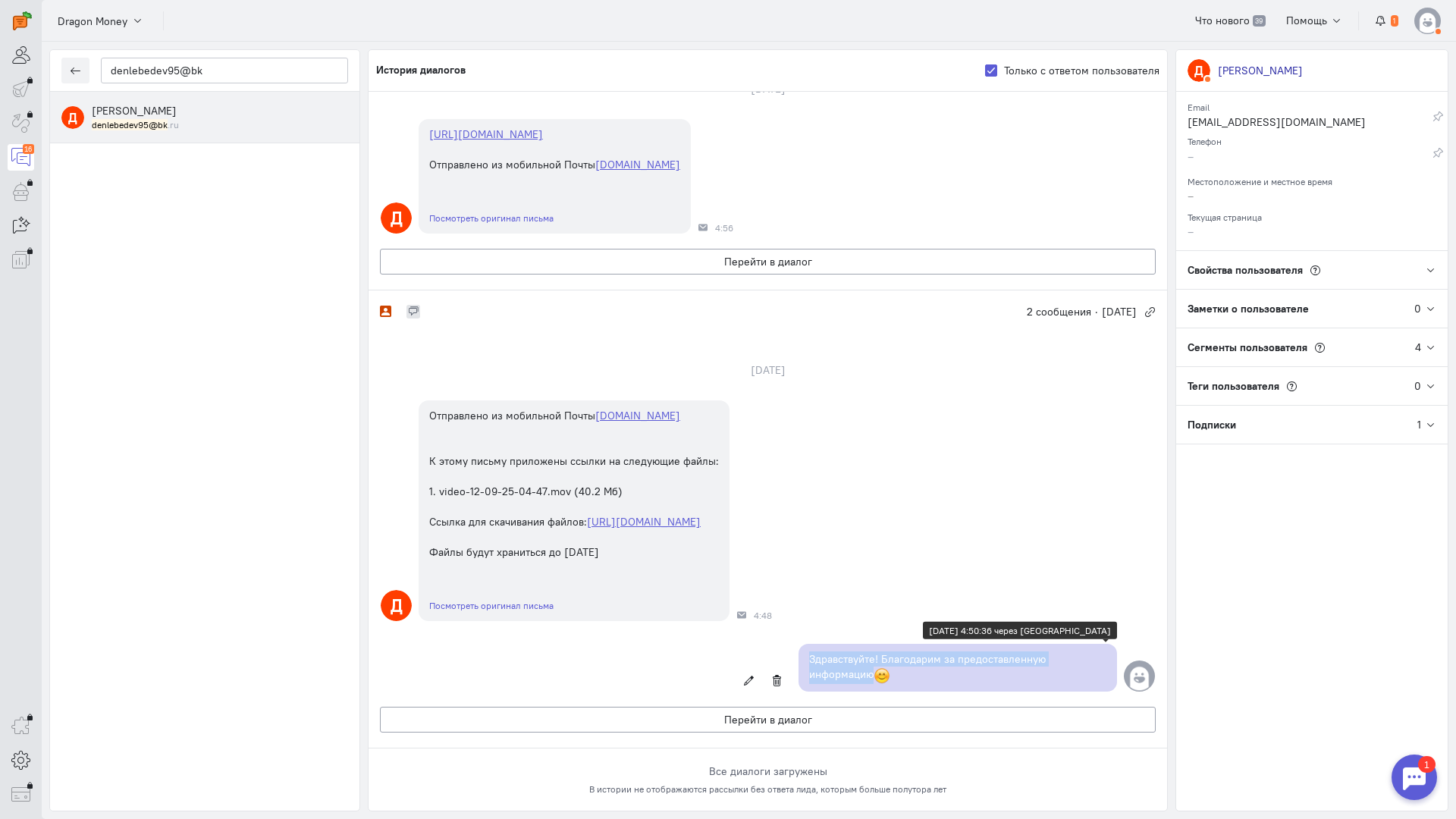
copy p "Здравствуйте! Благодарим за предоставленную информацию"
drag, startPoint x: 903, startPoint y: 583, endPoint x: 802, endPoint y: 566, distance: 102.4
click at [809, 651] on p "Здравствуйте! Благодарим за предоставленную информацию" at bounding box center [958, 667] width 297 height 32
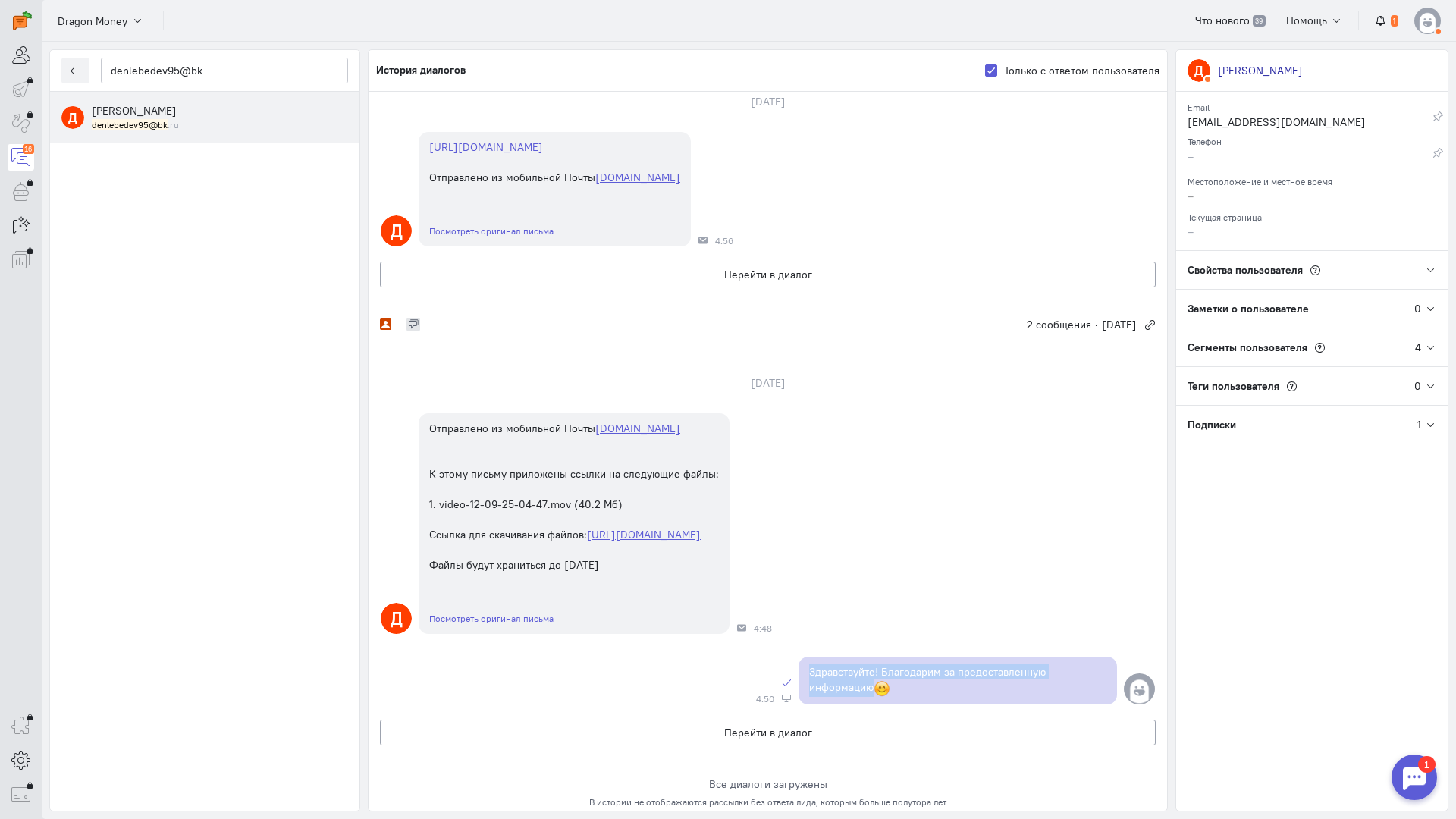
scroll to position [291, 0]
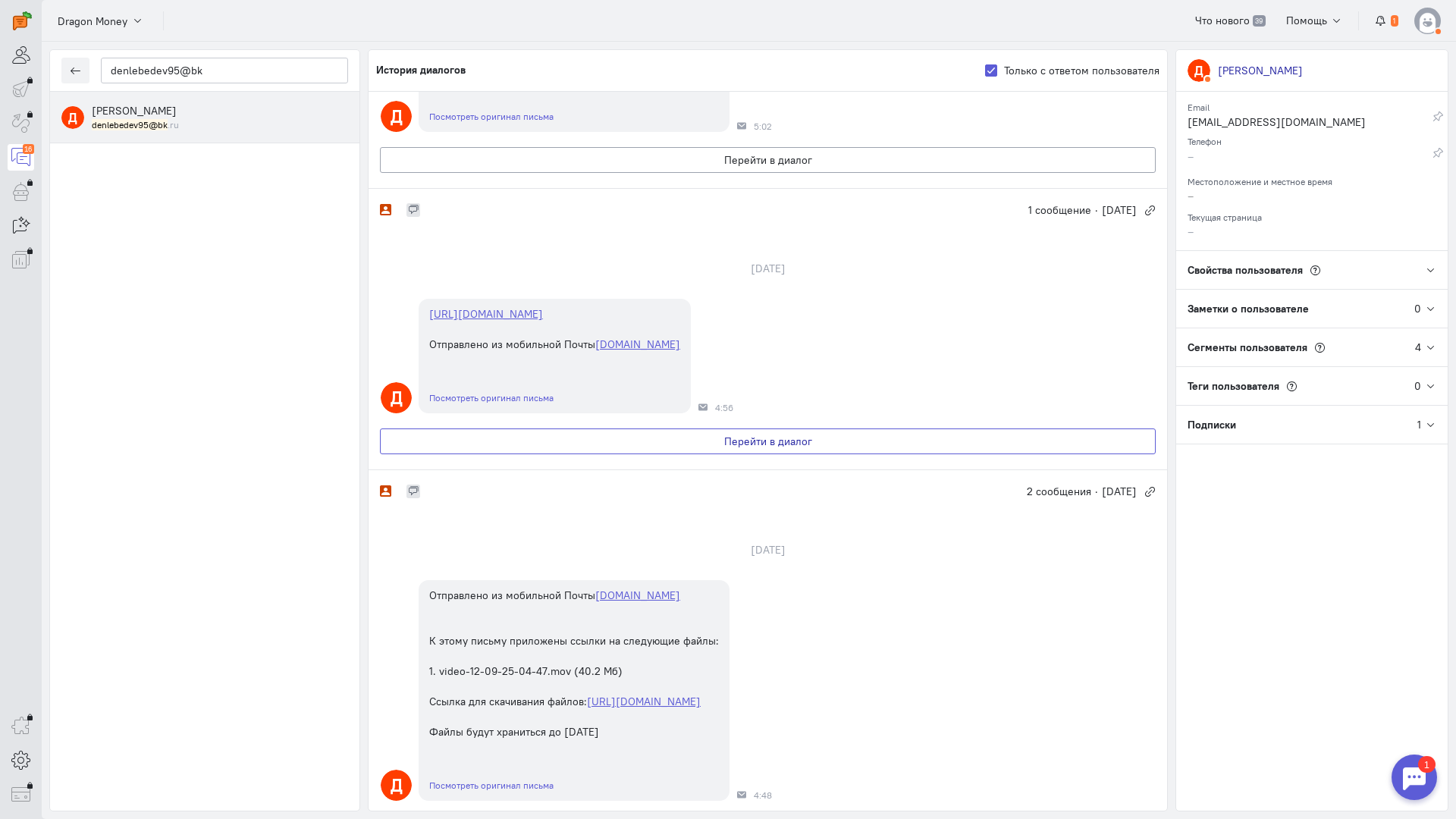
click at [636, 448] on button "Перейти в диалог" at bounding box center [768, 441] width 776 height 25
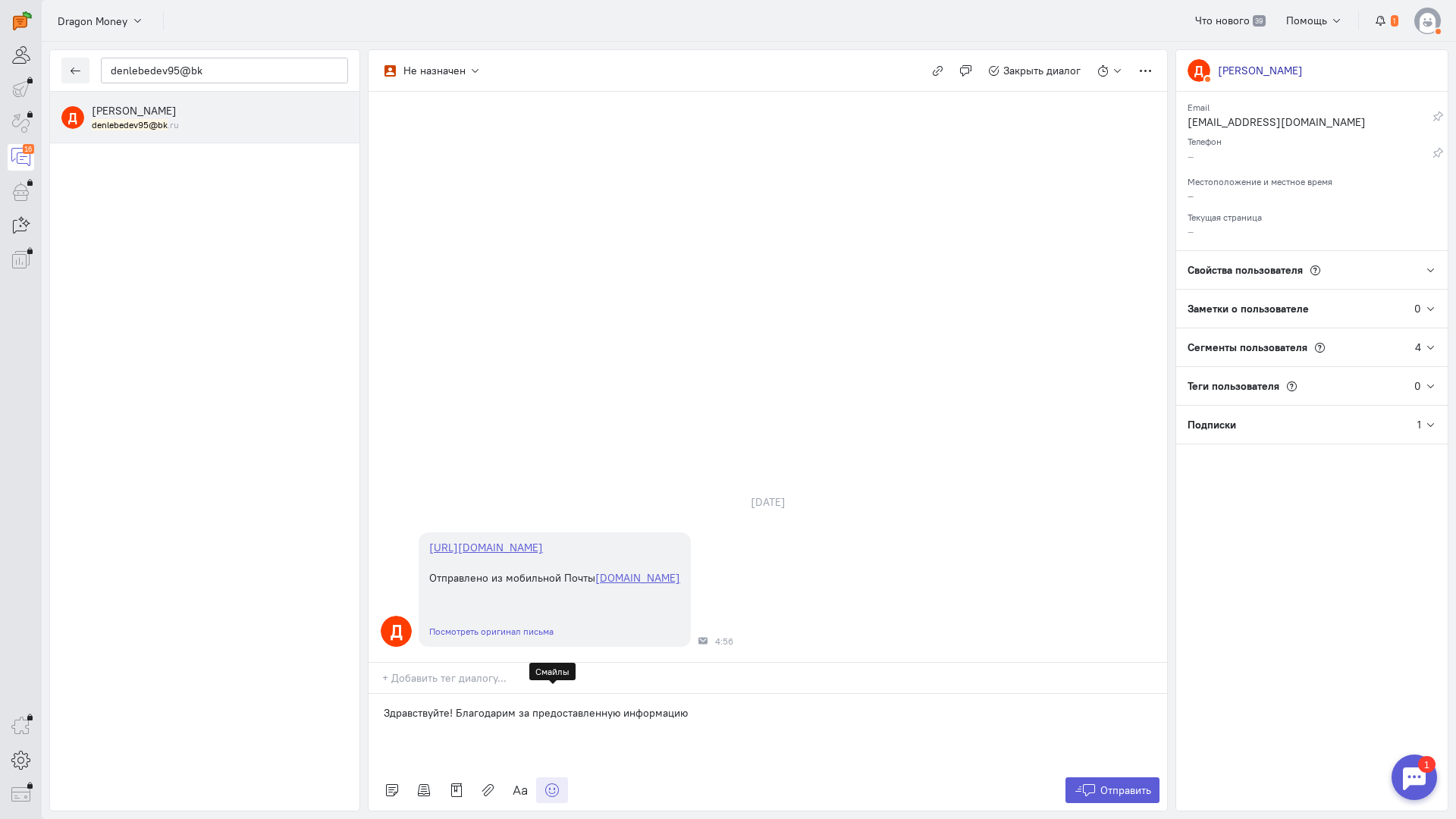
click at [552, 783] on icon at bounding box center [552, 791] width 16 height 16
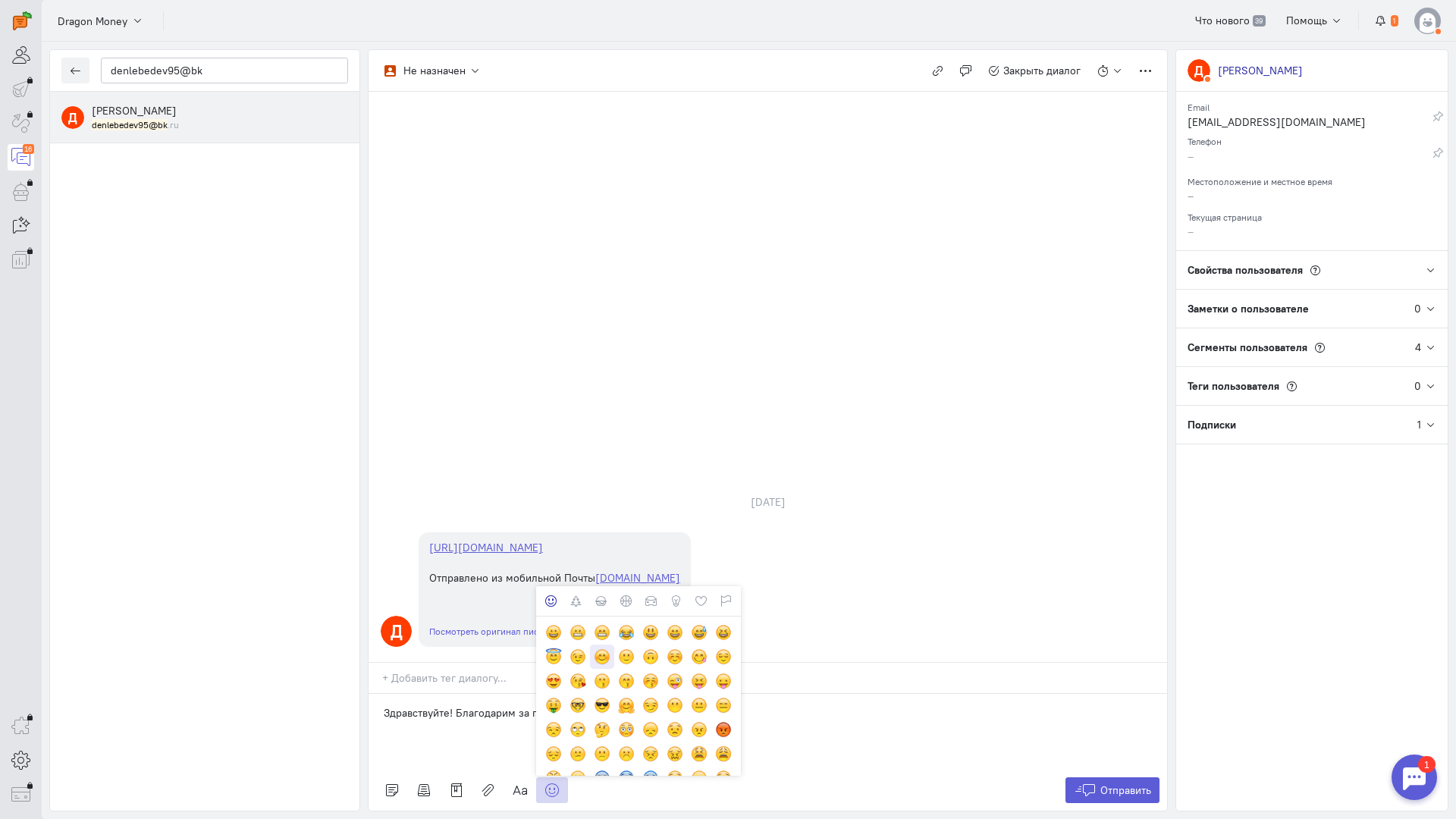
click at [597, 648] on div at bounding box center [602, 656] width 17 height 17
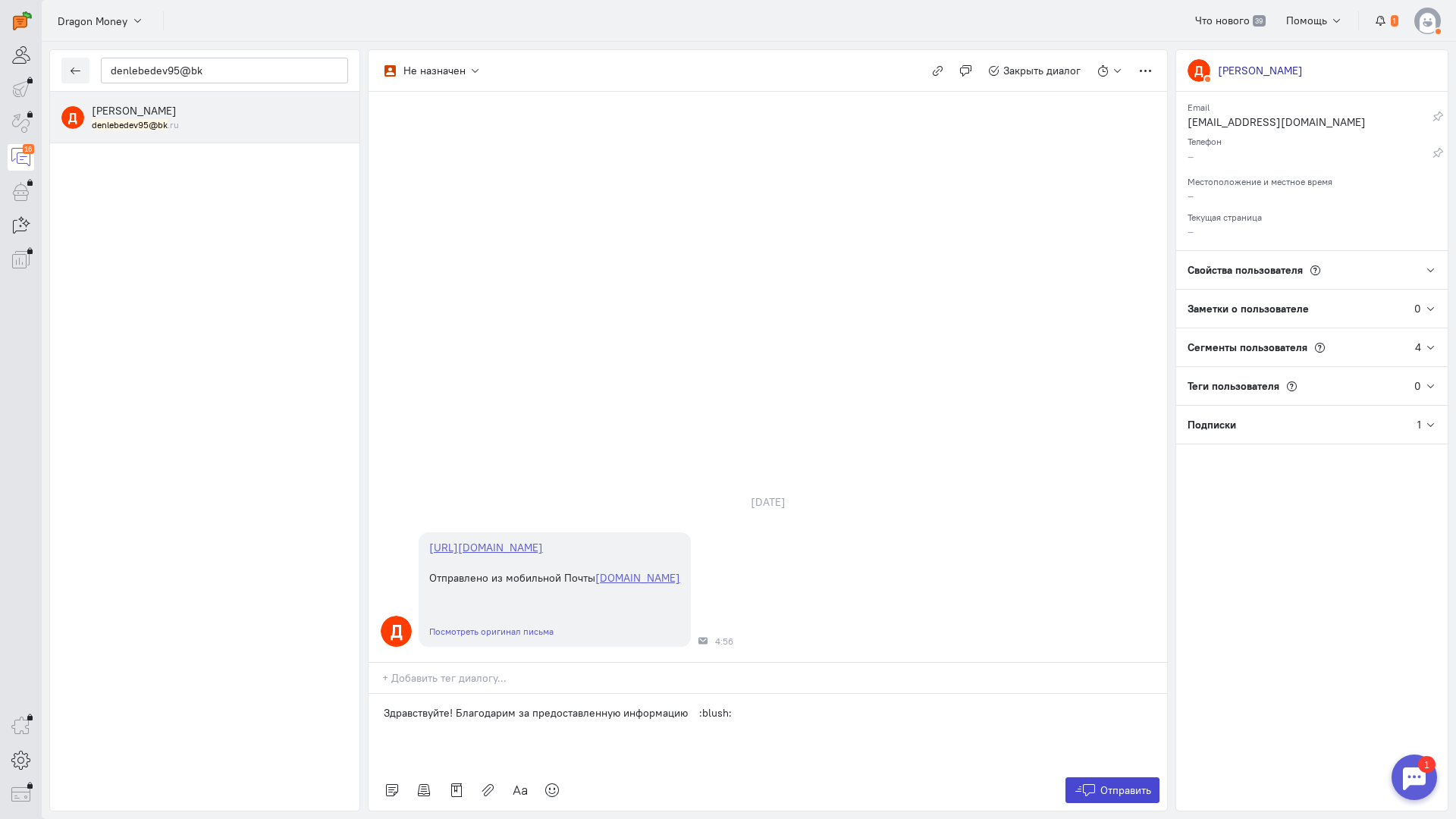
click at [1105, 784] on span "Отправить" at bounding box center [1126, 791] width 51 height 14
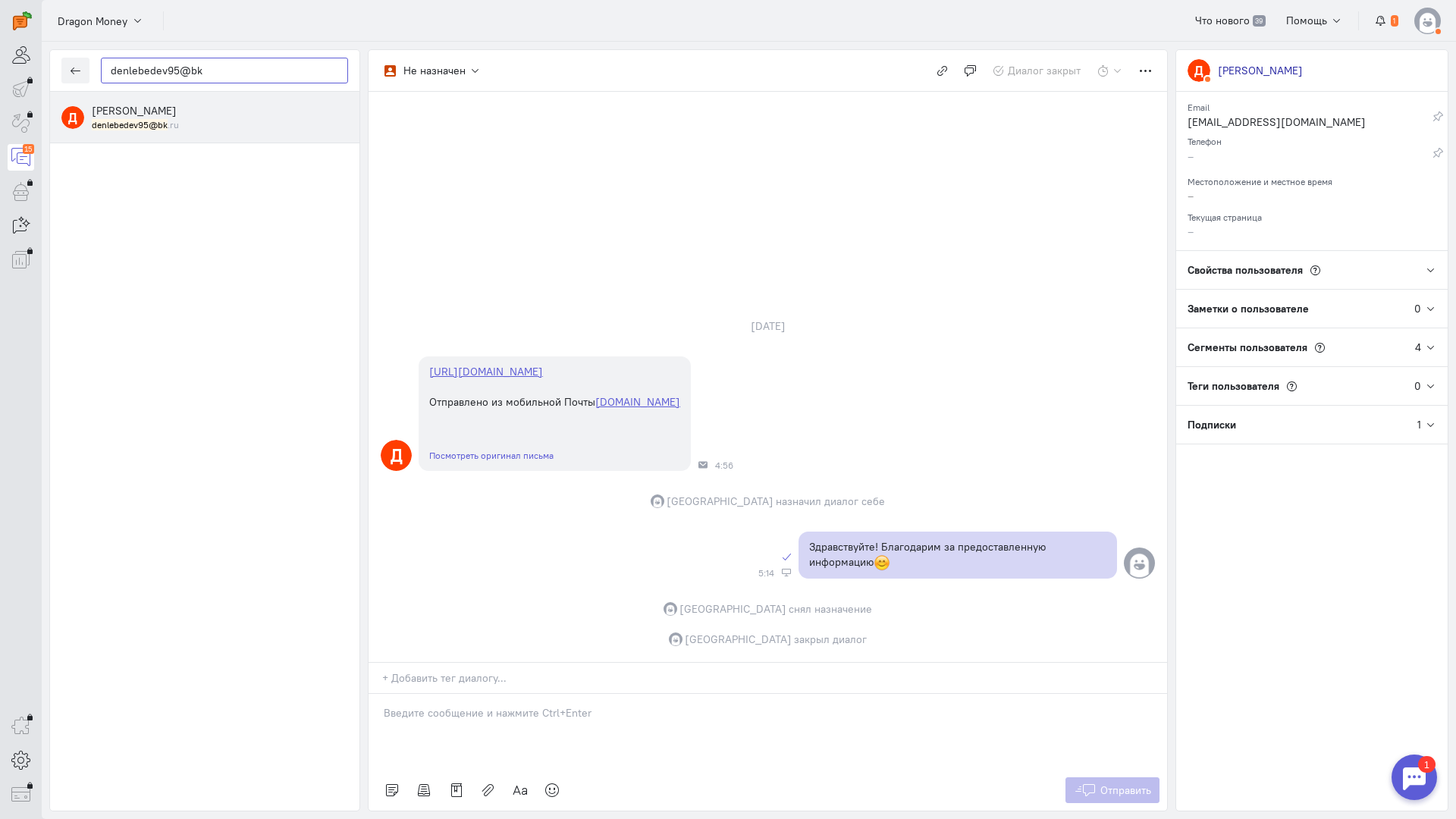
click at [229, 72] on input "denlebedev95@bk" at bounding box center [224, 70] width 248 height 25
click at [87, 72] on button "button" at bounding box center [75, 70] width 28 height 25
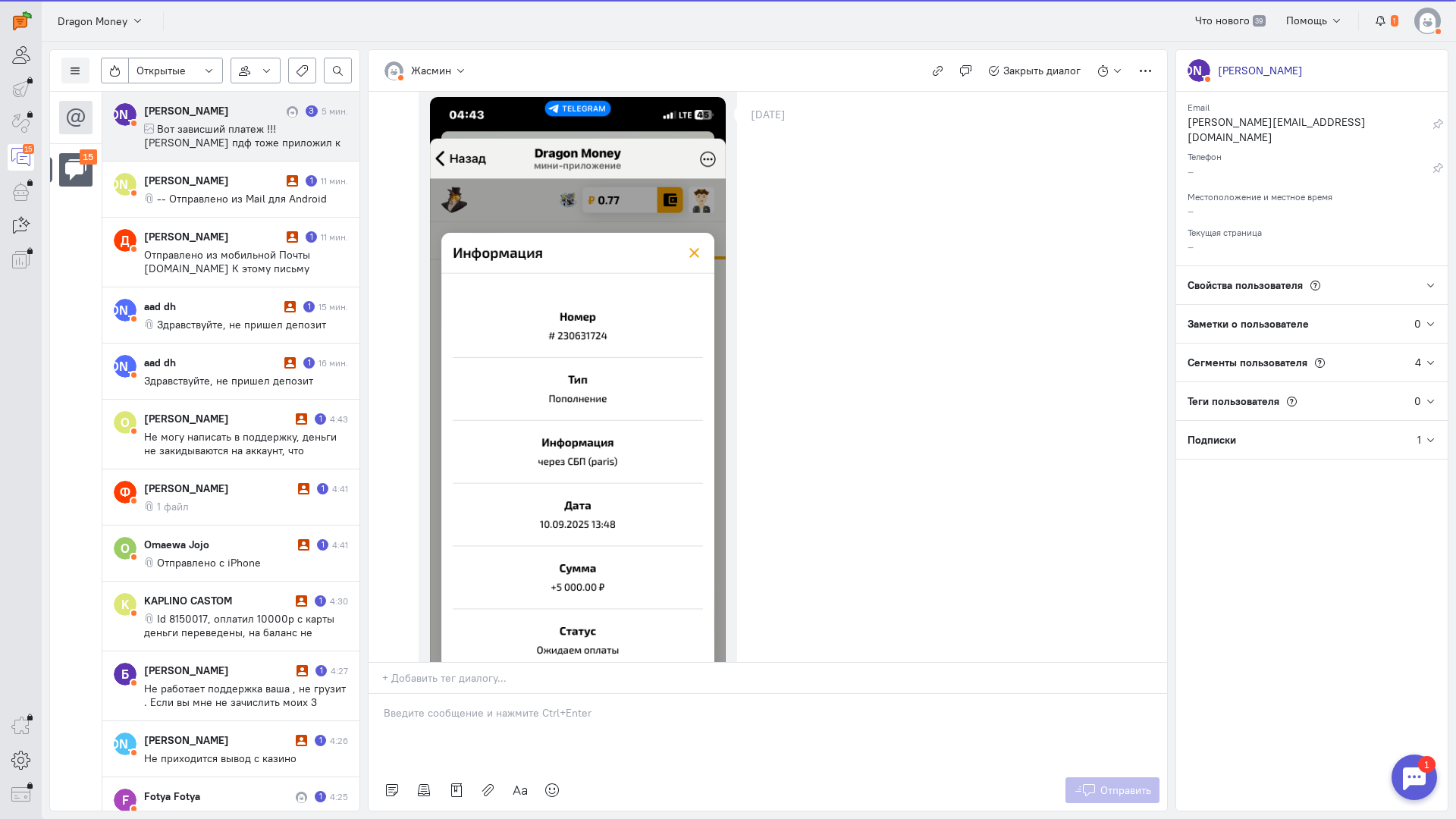
scroll to position [1162, 0]
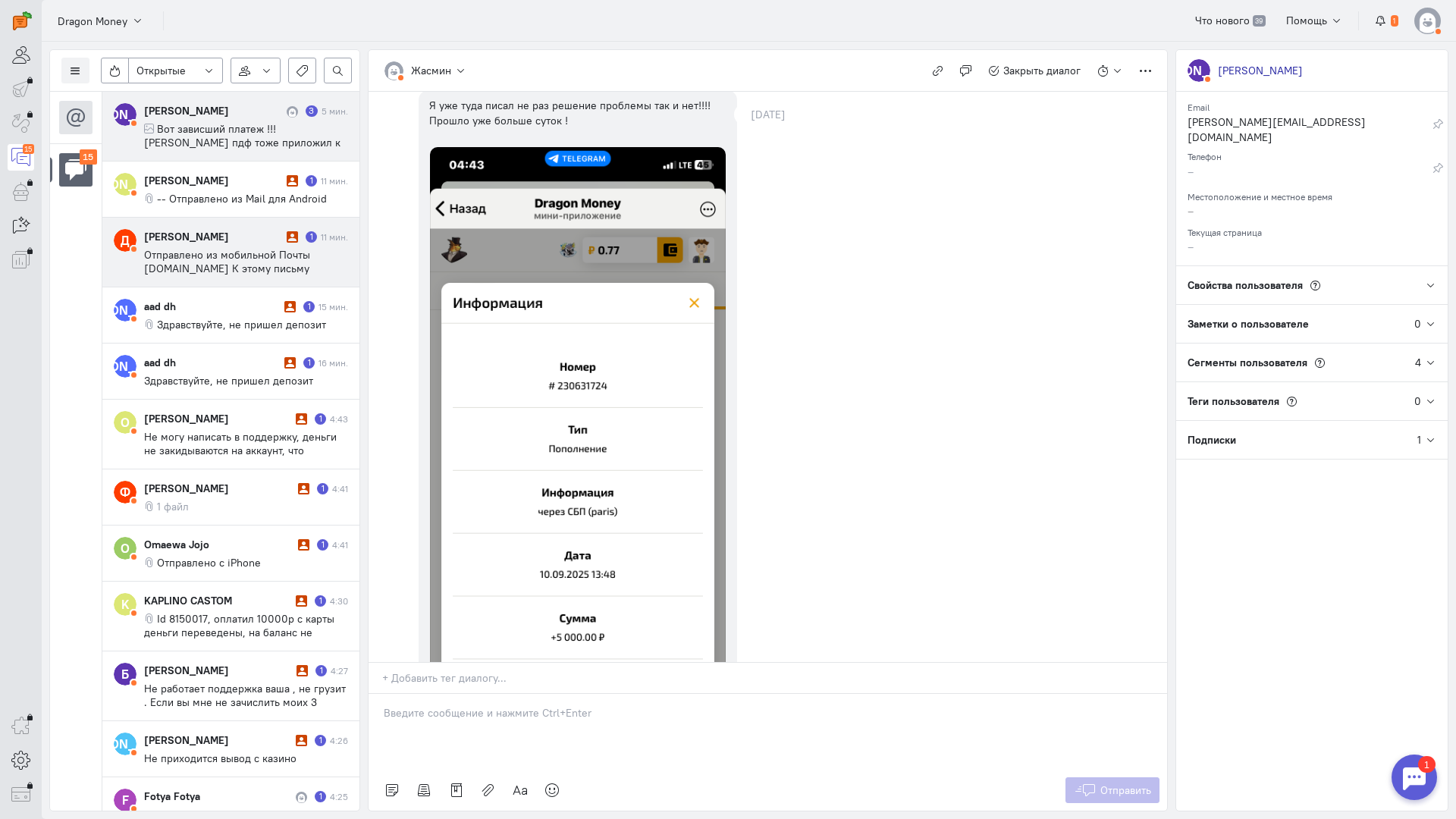
click at [209, 244] on div "[PERSON_NAME] 1 11 мин. Отправлено из мобильной Почты [DOMAIN_NAME] К этому пис…" at bounding box center [246, 252] width 204 height 46
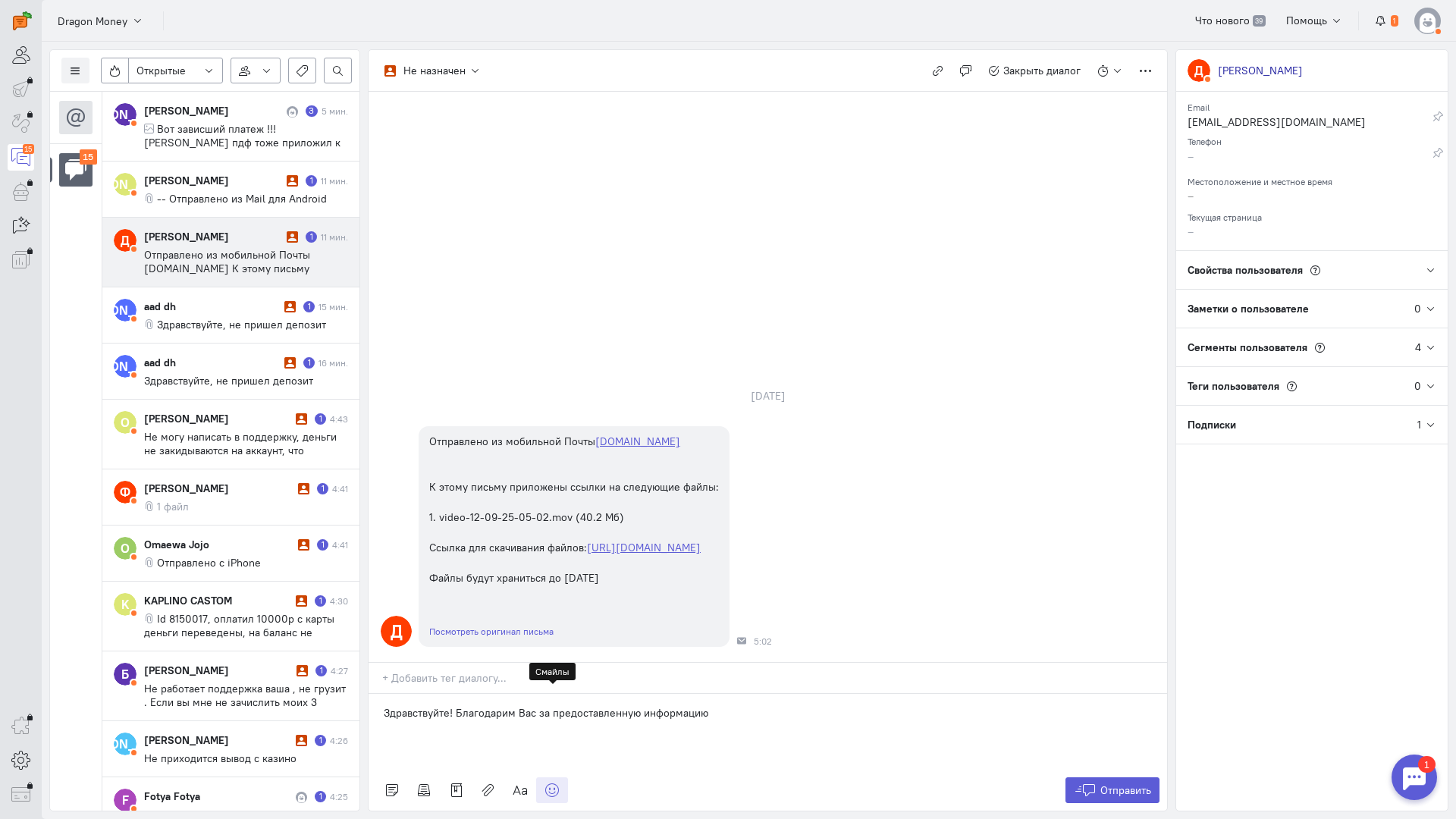
click at [549, 783] on icon at bounding box center [552, 791] width 16 height 16
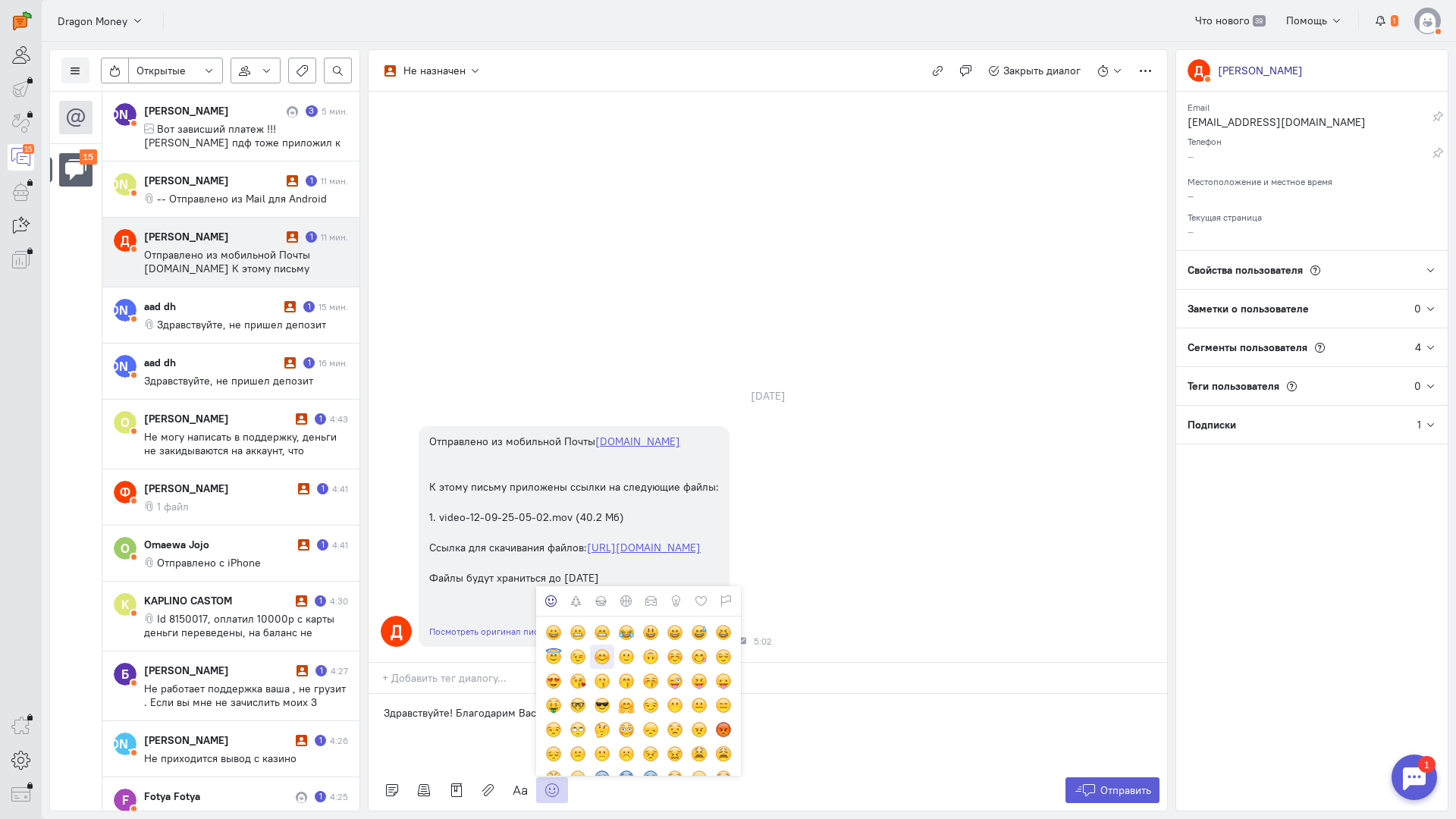
click at [600, 648] on div at bounding box center [602, 656] width 17 height 17
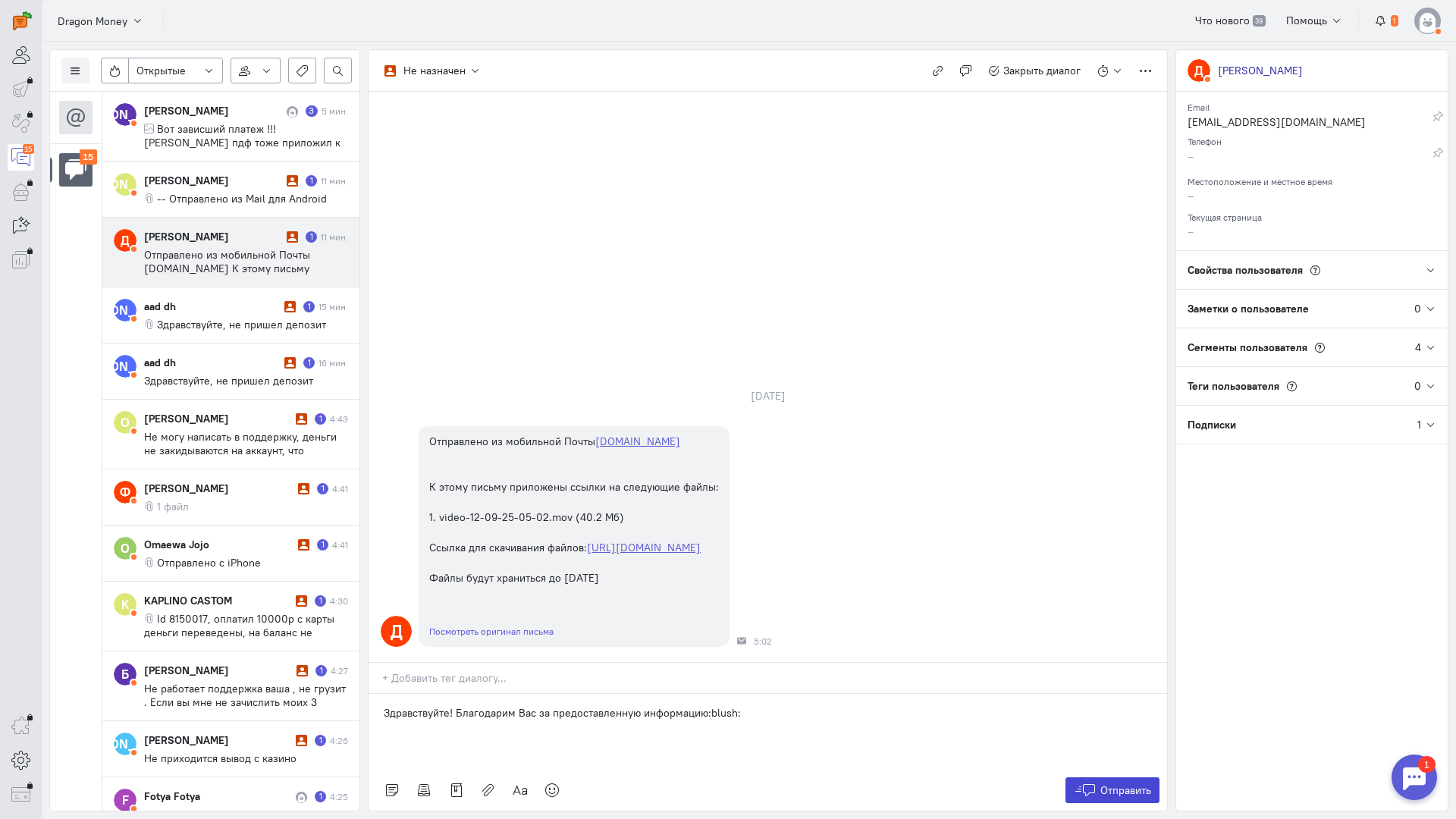
click at [1109, 777] on button "Отправить" at bounding box center [1113, 790] width 95 height 25
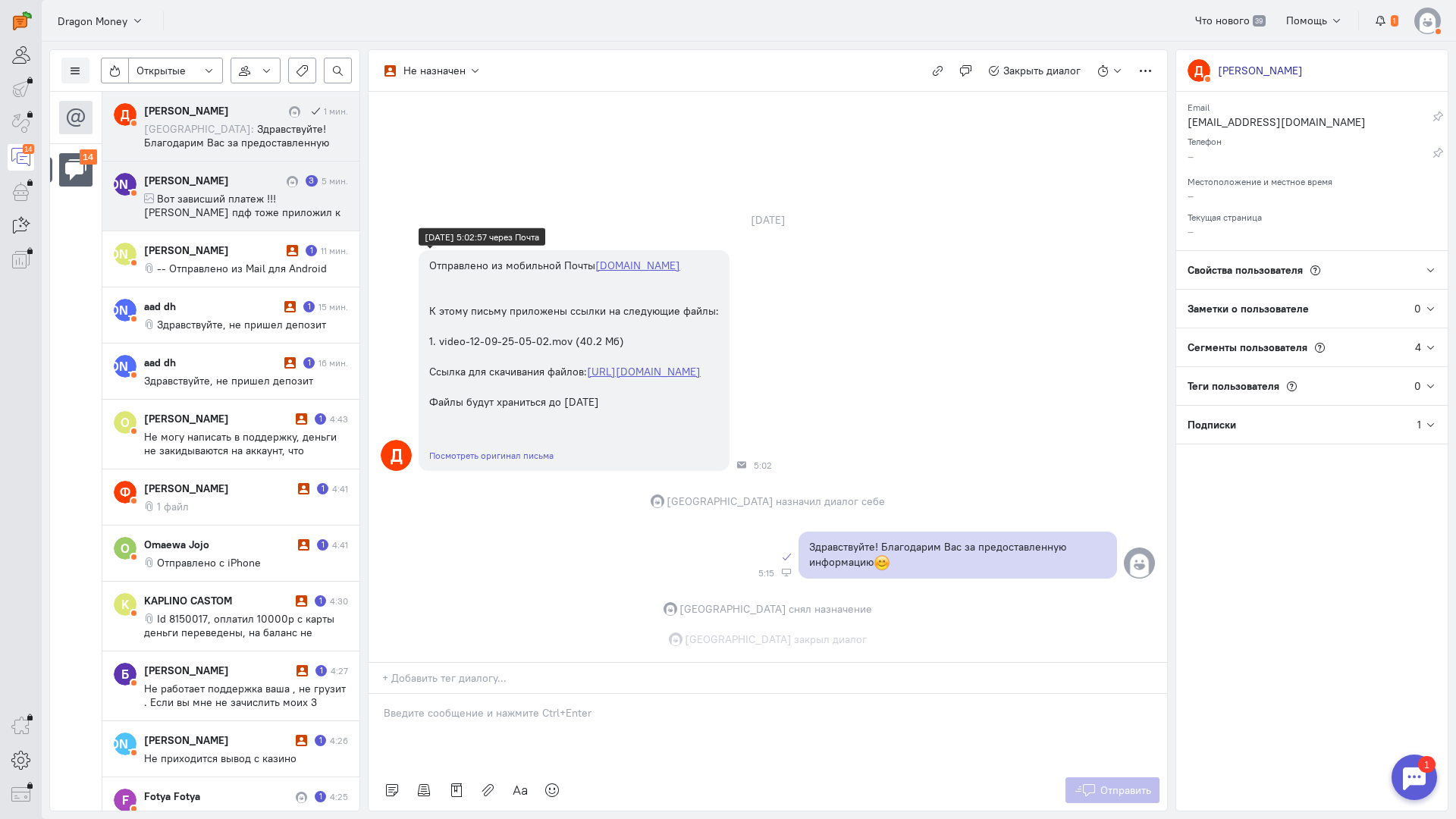
scroll to position [4, 0]
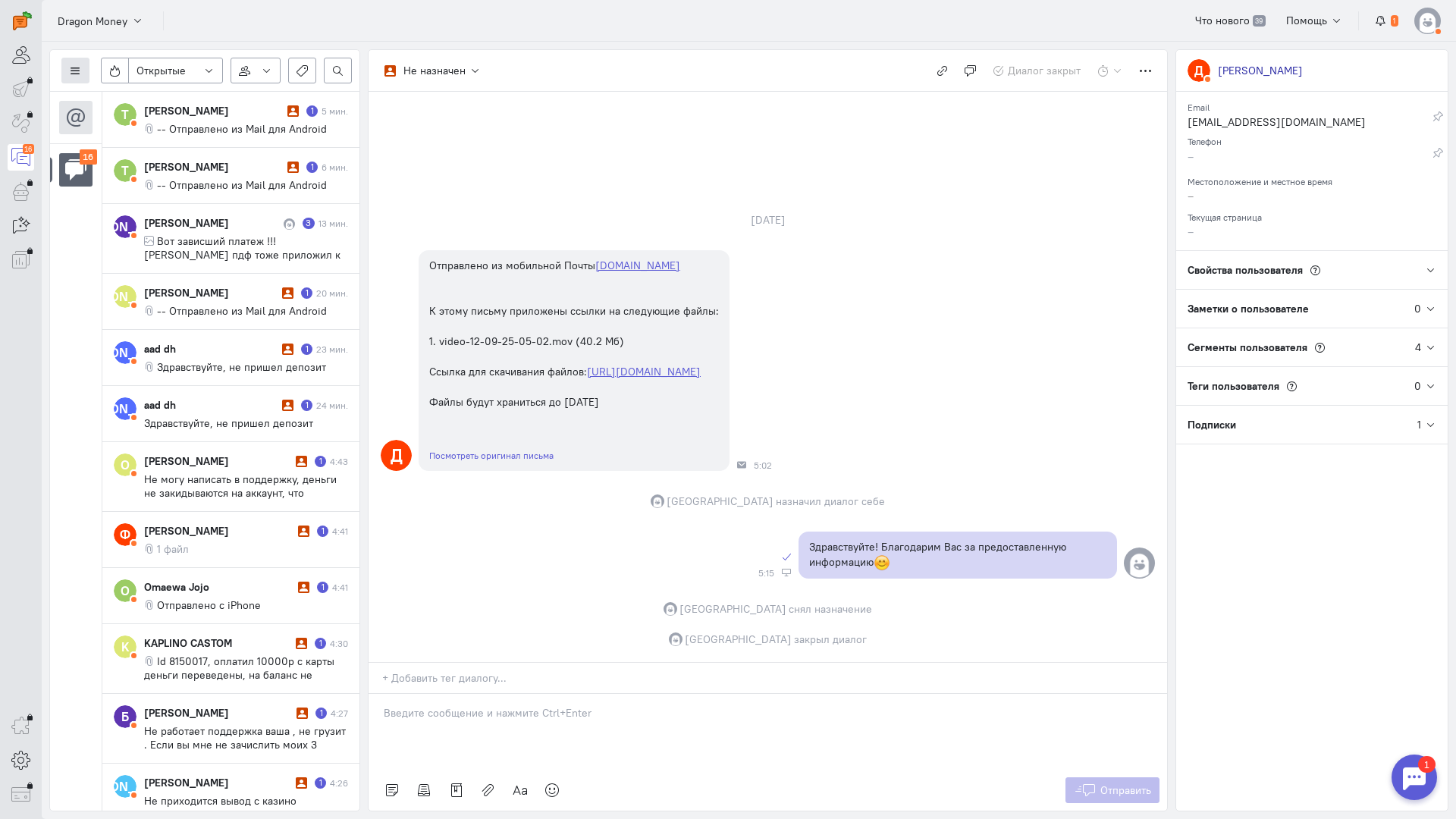
click at [78, 69] on icon at bounding box center [76, 71] width 12 height 12
click at [118, 96] on span "Список пользователей" at bounding box center [147, 100] width 113 height 14
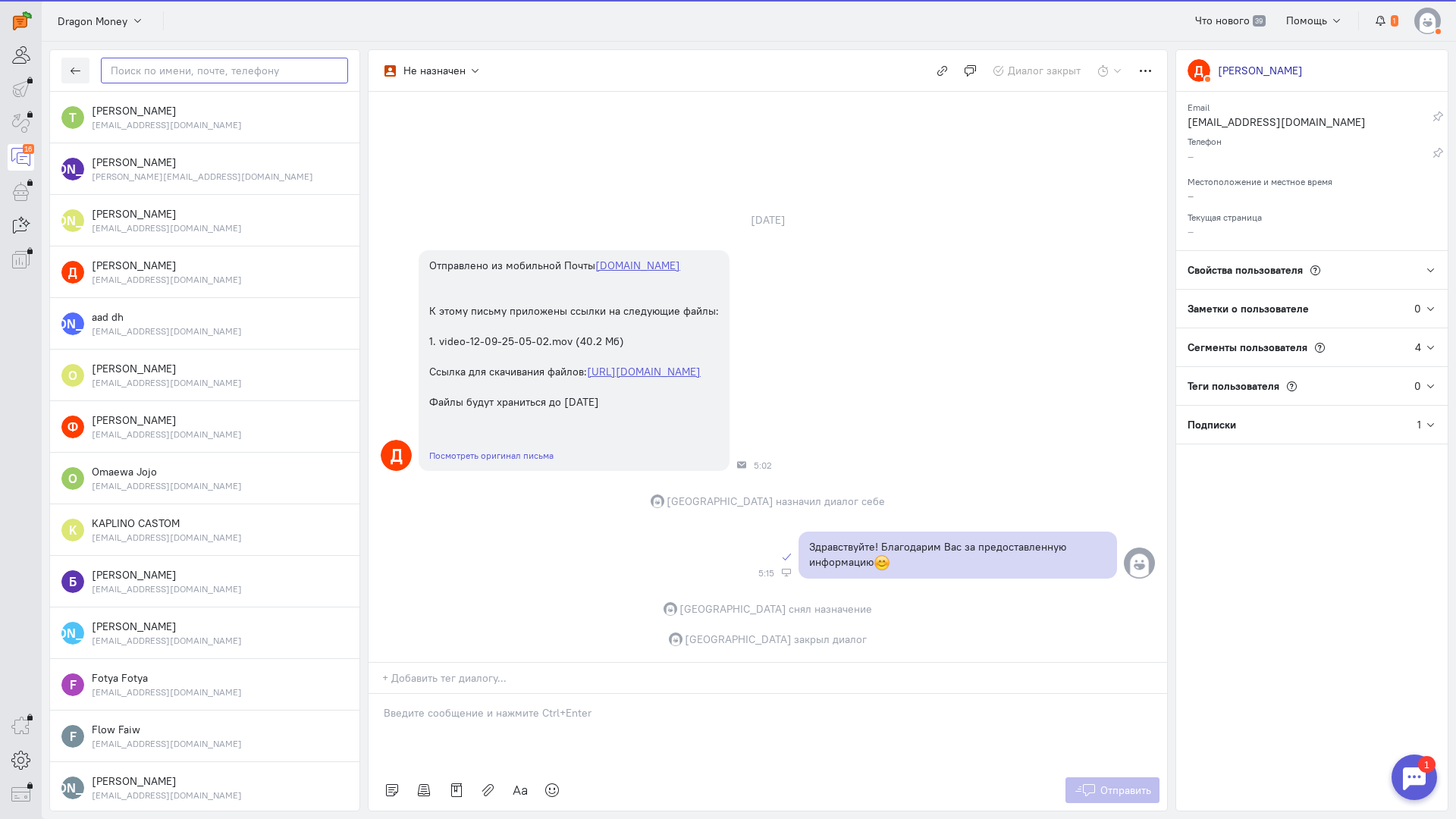
click at [204, 63] on input "text" at bounding box center [224, 70] width 248 height 25
paste input "denlebedev95@bk"
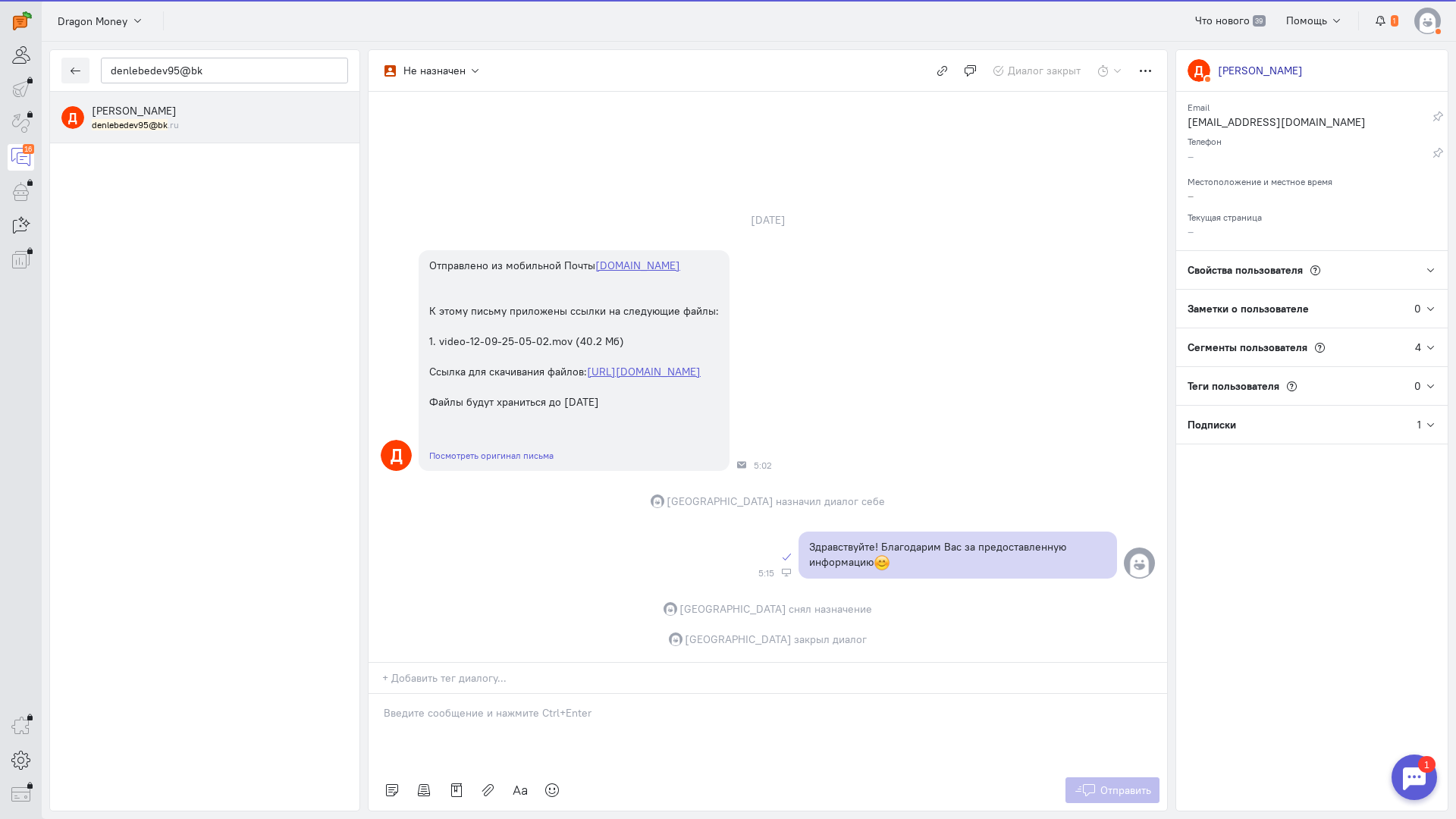
click at [157, 117] on span "[PERSON_NAME]" at bounding box center [134, 111] width 85 height 14
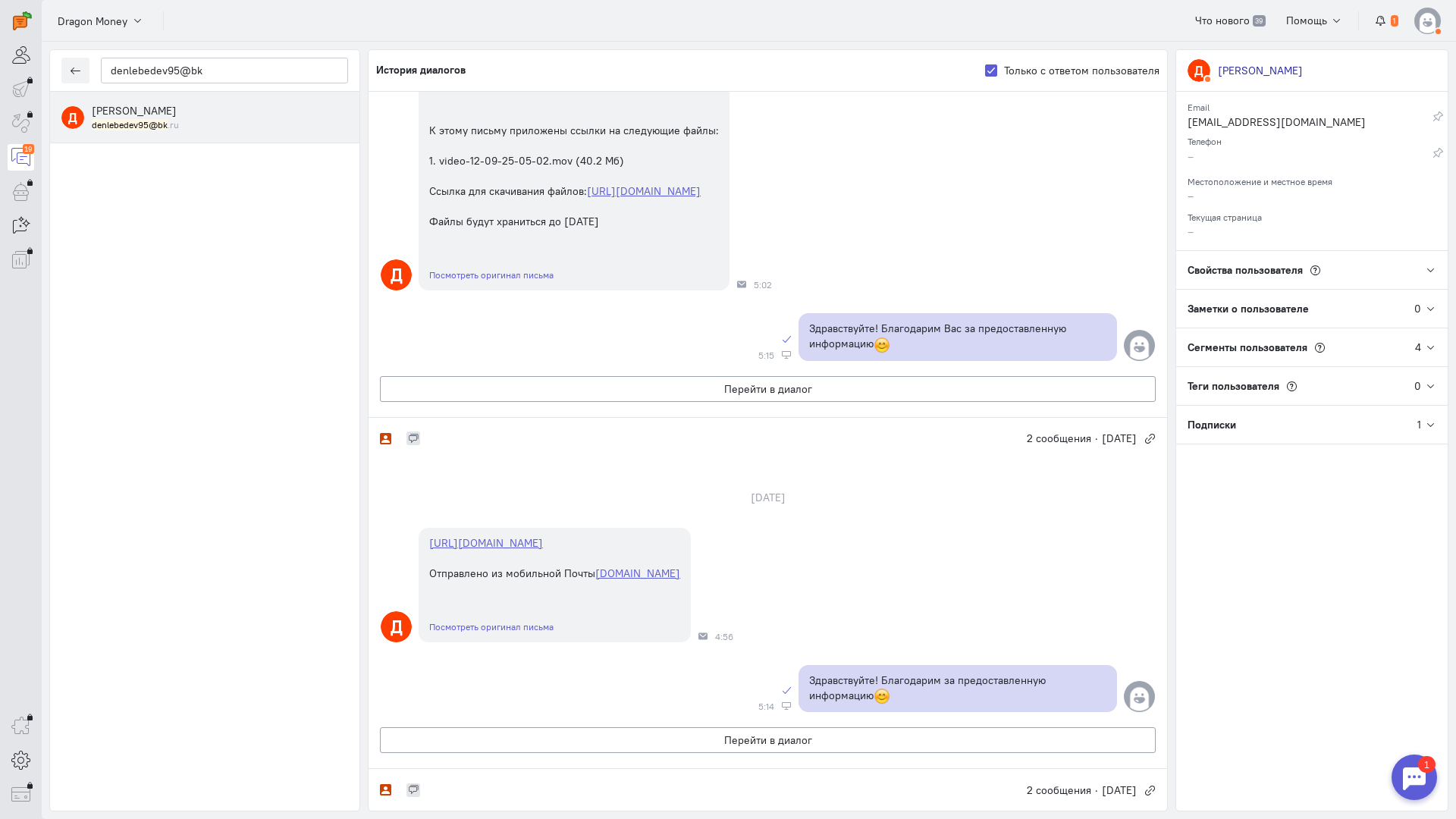
scroll to position [379, 0]
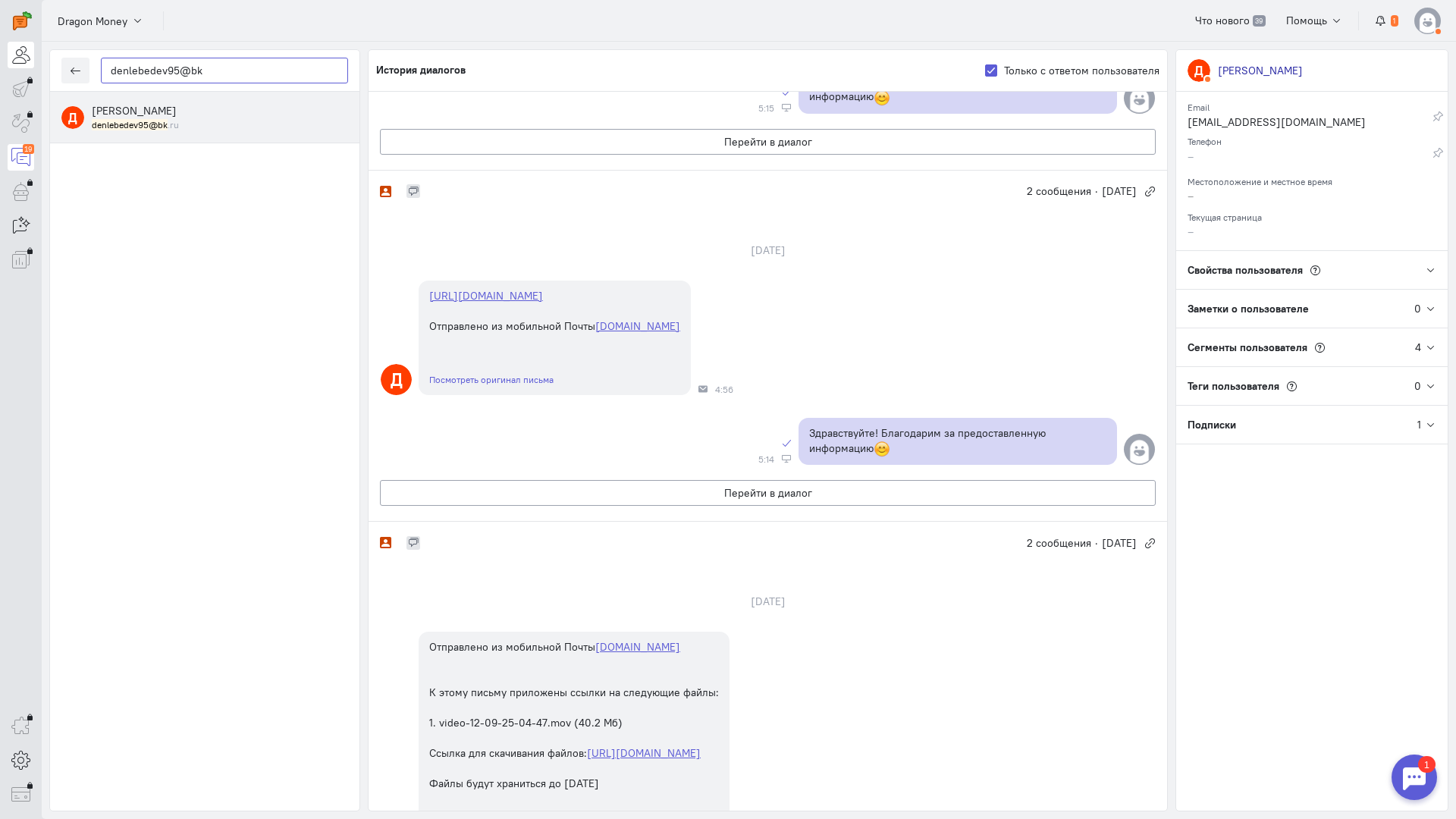
drag, startPoint x: 210, startPoint y: 69, endPoint x: 26, endPoint y: 65, distance: 184.0
click at [26, 65] on div "operator conversation-V1122-10000-3month 19" at bounding box center [728, 410] width 1456 height 819
paste input "ivan.sizov.64@i"
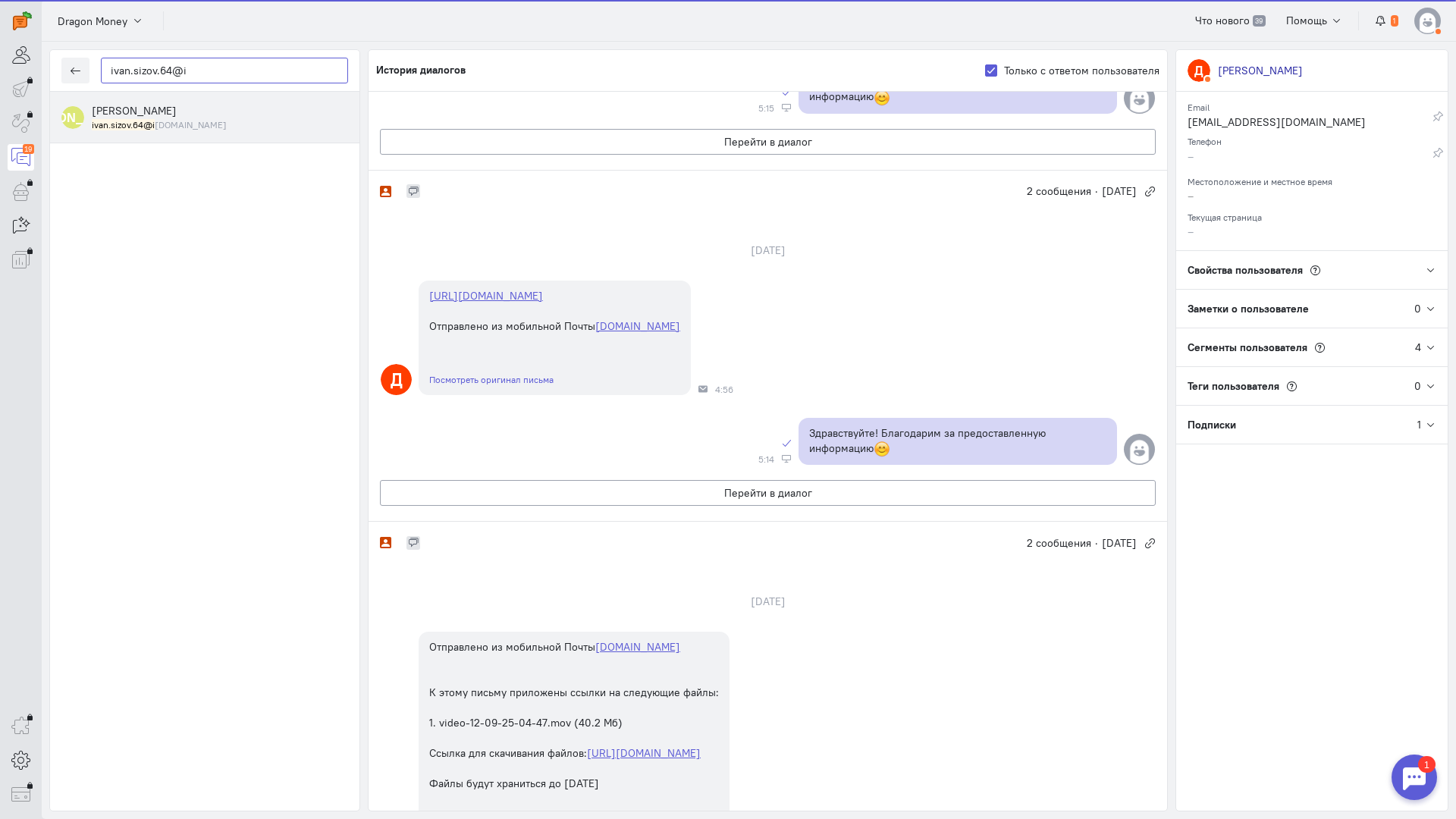
type input "ivan.sizov.64@i"
click at [174, 118] on small "ivan.sizov.64@i [DOMAIN_NAME]" at bounding box center [159, 124] width 135 height 13
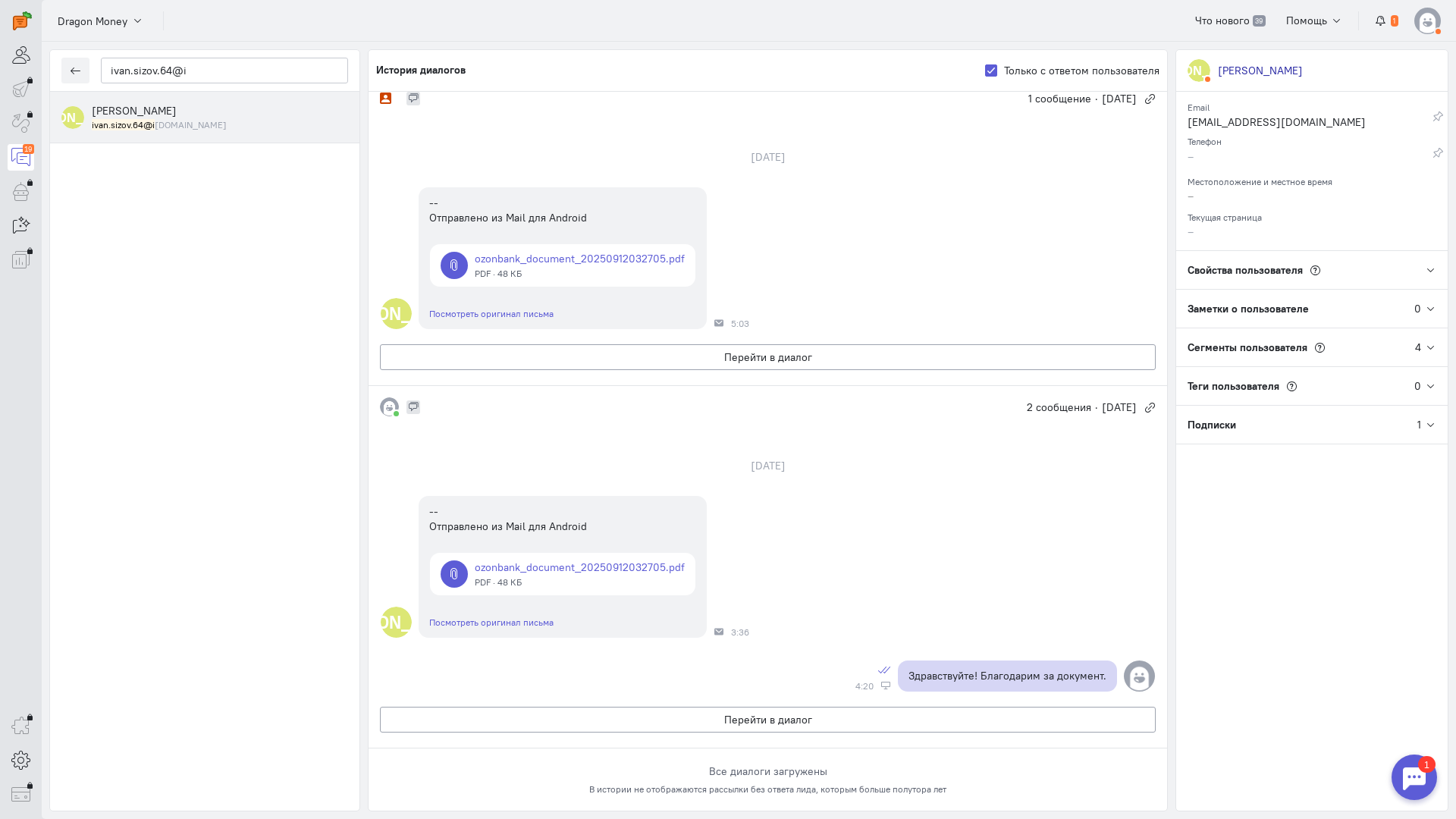
scroll to position [107, 0]
click at [556, 244] on link at bounding box center [563, 265] width 265 height 43
